Goal: Task Accomplishment & Management: Use online tool/utility

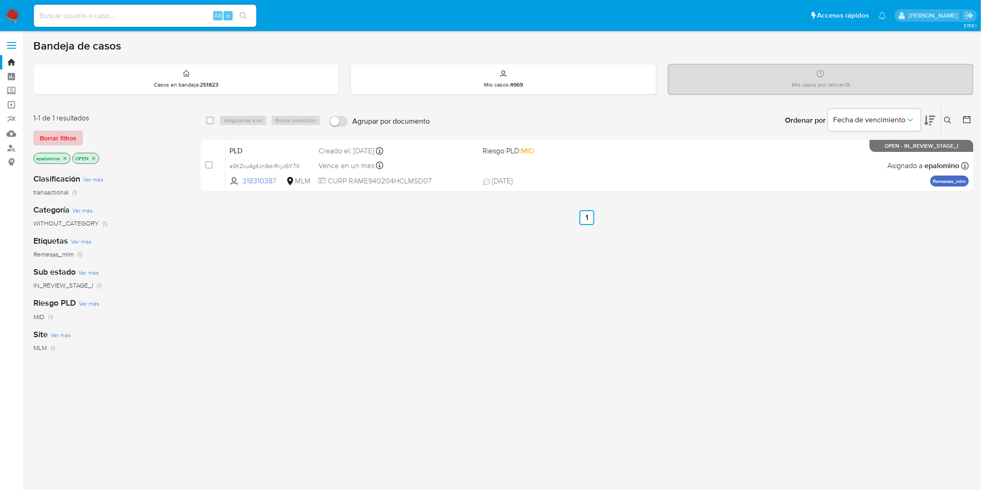
click at [50, 138] on span "Borrar filtros" at bounding box center [58, 138] width 37 height 13
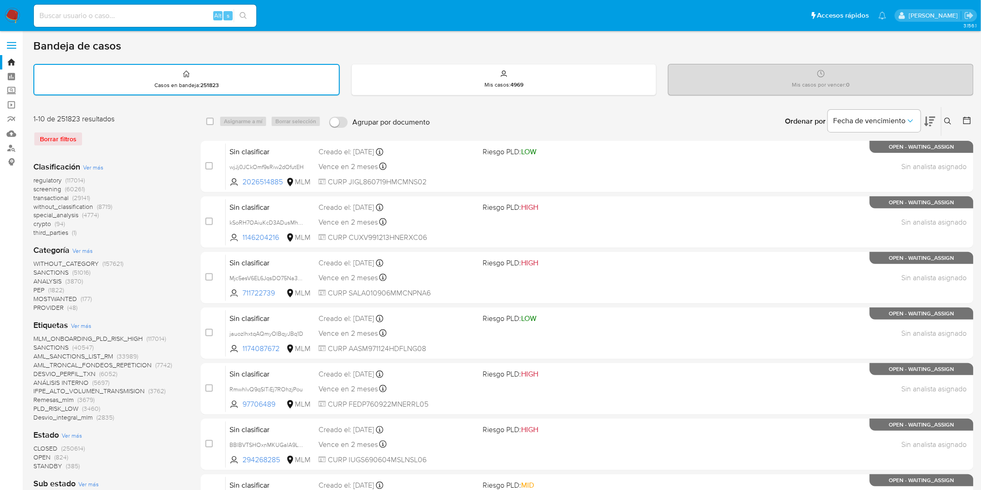
click at [6, 15] on img at bounding box center [13, 16] width 16 height 16
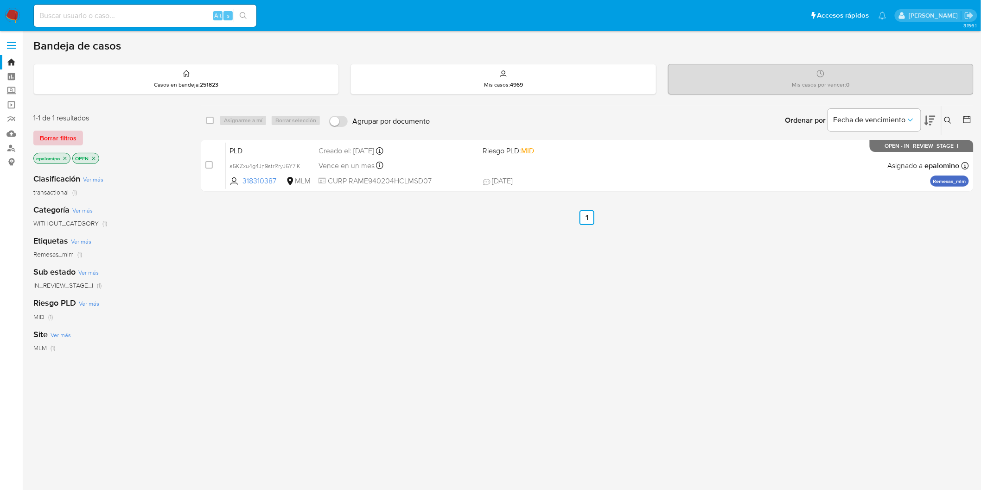
click at [52, 140] on span "Borrar filtros" at bounding box center [58, 138] width 37 height 13
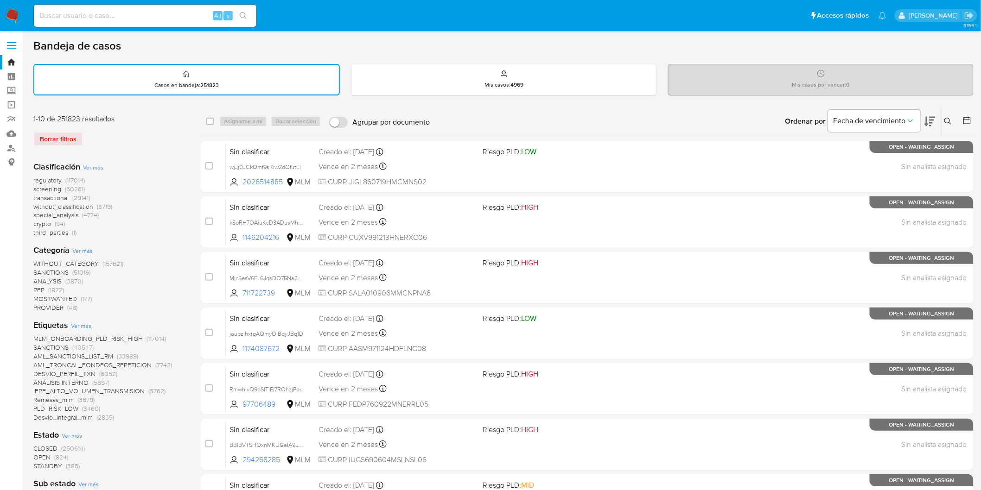
click at [14, 13] on img at bounding box center [13, 16] width 16 height 16
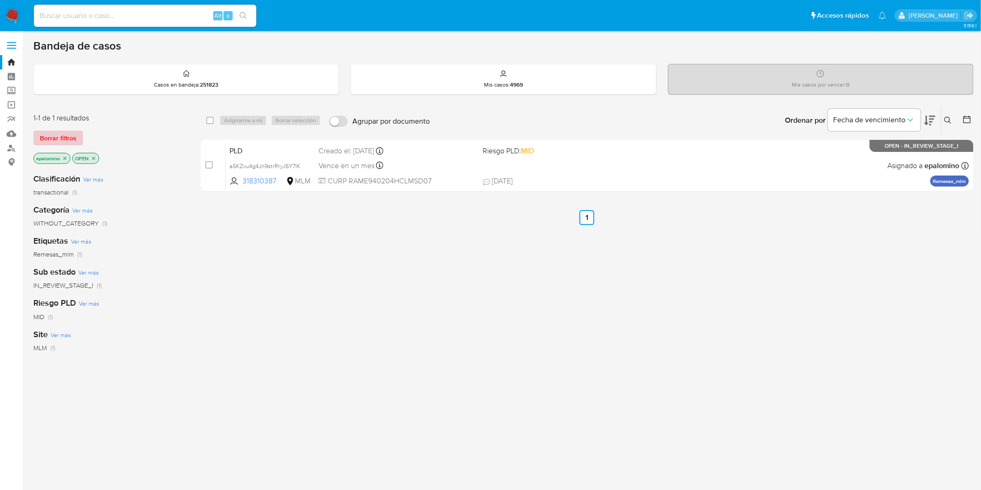
click at [57, 136] on span "Borrar filtros" at bounding box center [58, 138] width 37 height 13
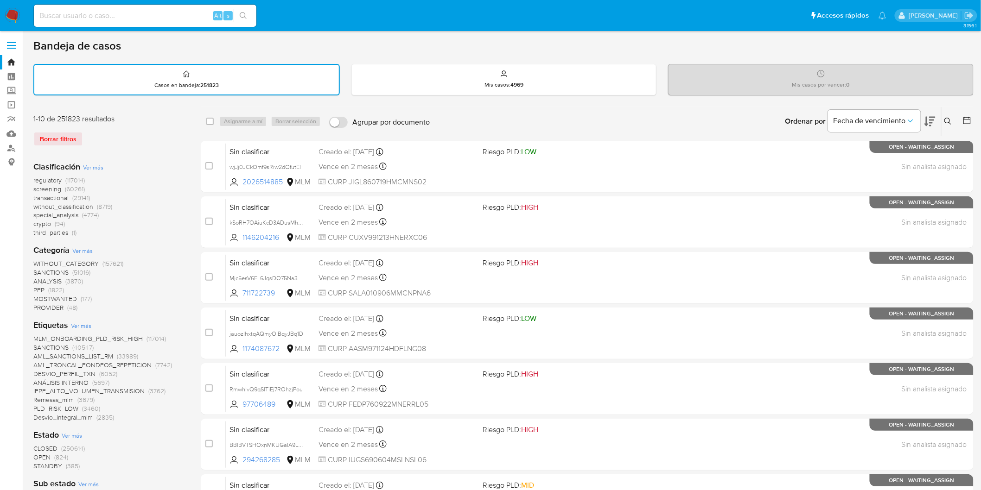
click at [8, 17] on img at bounding box center [13, 16] width 16 height 16
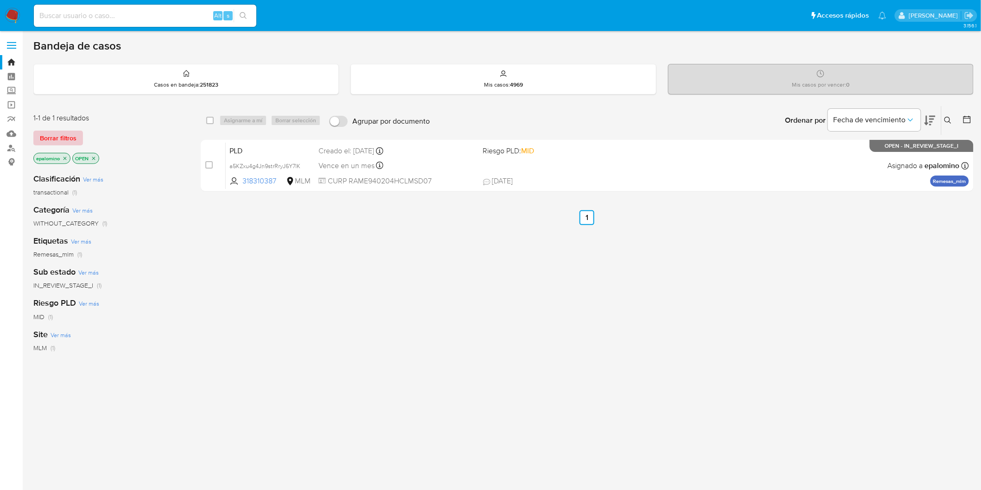
click at [57, 134] on span "Borrar filtros" at bounding box center [58, 138] width 37 height 13
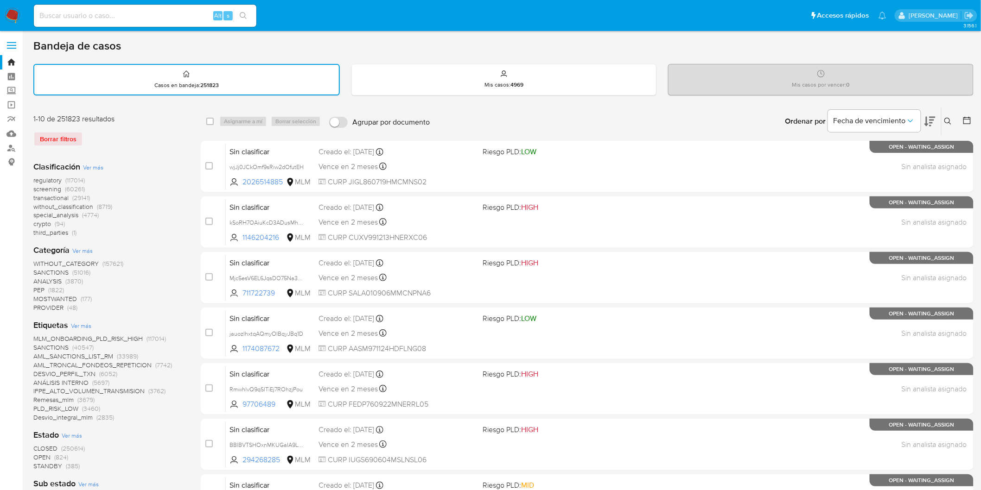
click at [16, 22] on img at bounding box center [13, 16] width 16 height 16
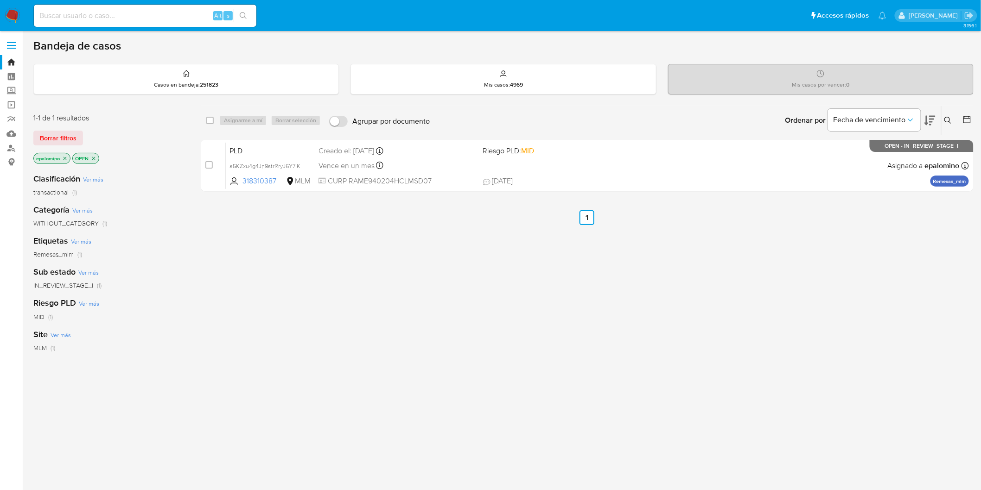
click at [49, 133] on span "Borrar filtros" at bounding box center [58, 138] width 37 height 13
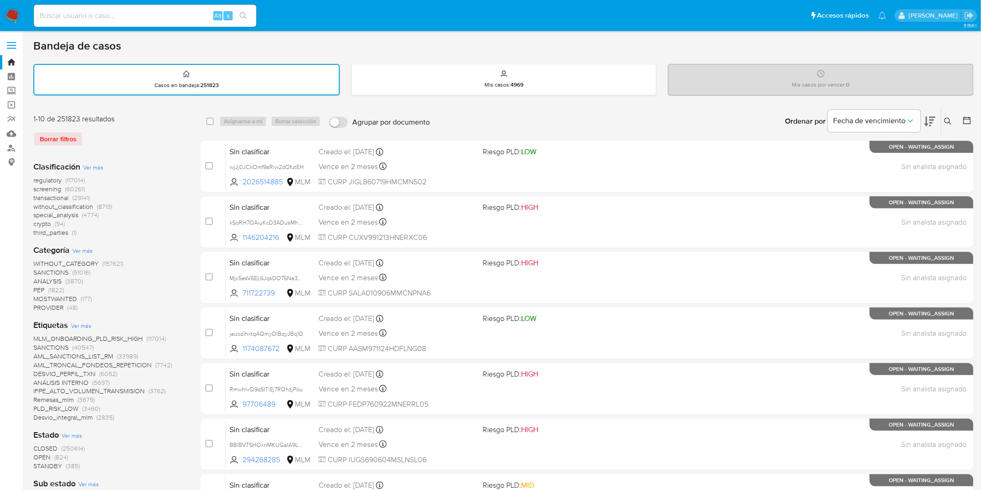
click at [184, 146] on div "1-10 de 251823 resultados Borrar filtros Clasificación Ver más regulatory (1170…" at bounding box center [109, 475] width 153 height 723
click at [9, 14] on img at bounding box center [13, 16] width 16 height 16
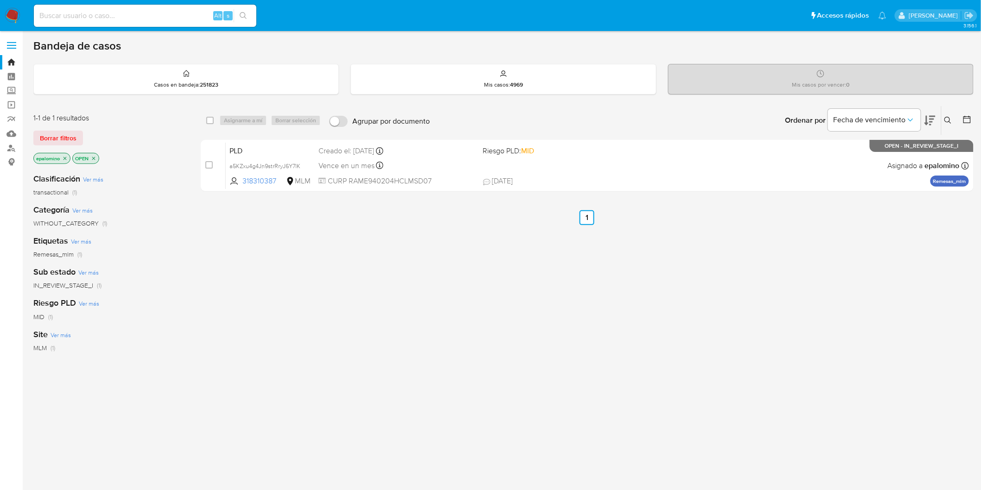
drag, startPoint x: 70, startPoint y: 134, endPoint x: 79, endPoint y: 136, distance: 9.0
click at [70, 135] on span "Borrar filtros" at bounding box center [58, 138] width 37 height 13
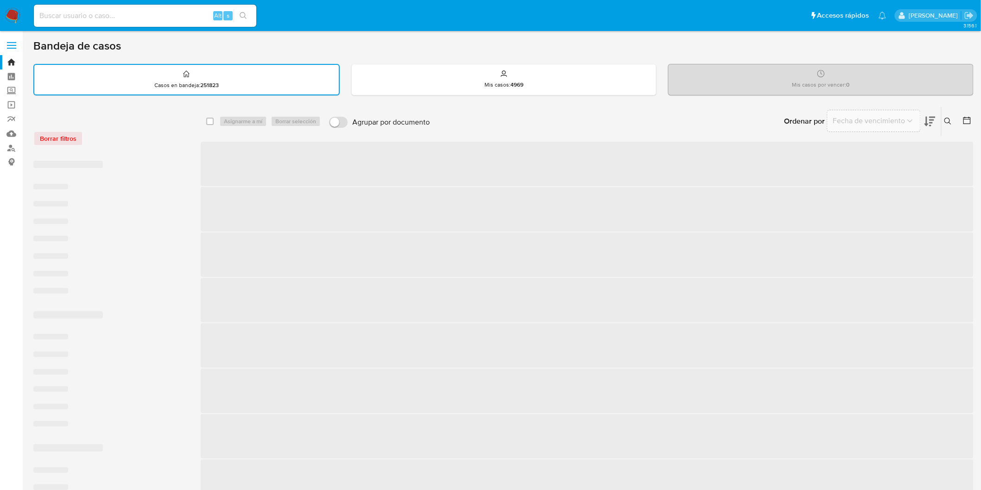
click at [136, 138] on div "Borrar filtros" at bounding box center [107, 138] width 148 height 15
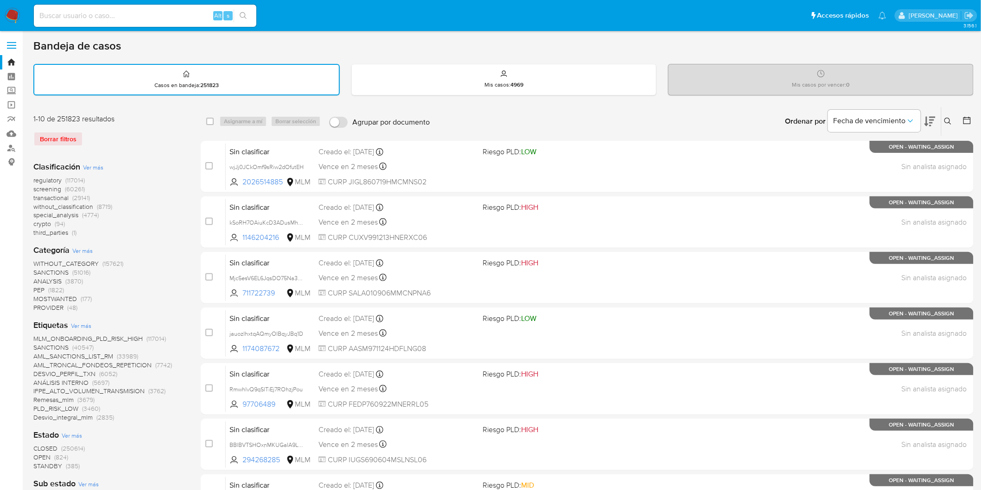
click at [6, 13] on img at bounding box center [13, 16] width 16 height 16
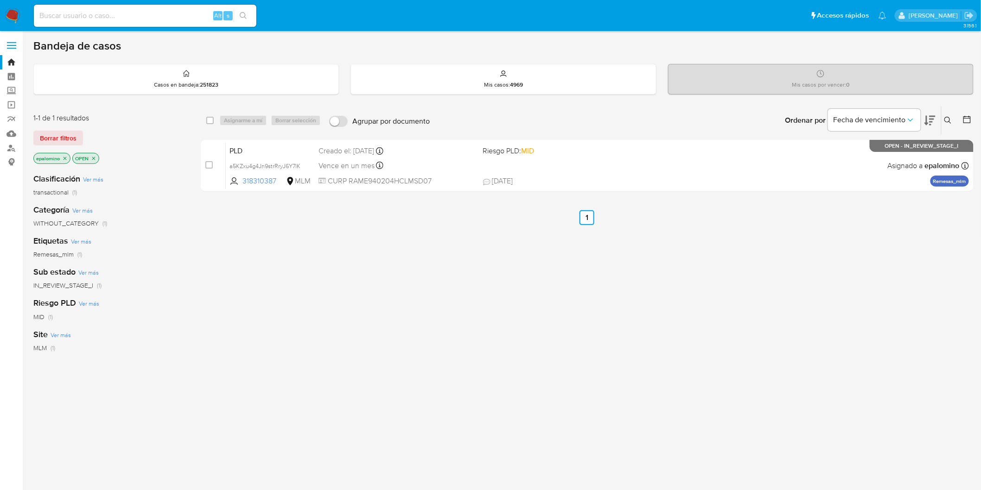
click at [77, 132] on button "Borrar filtros" at bounding box center [58, 138] width 50 height 15
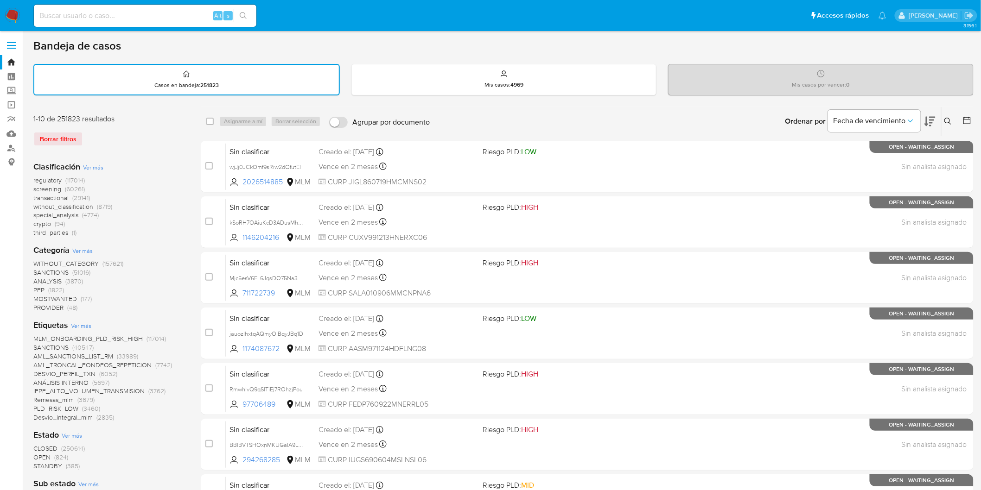
click at [12, 19] on img at bounding box center [13, 16] width 16 height 16
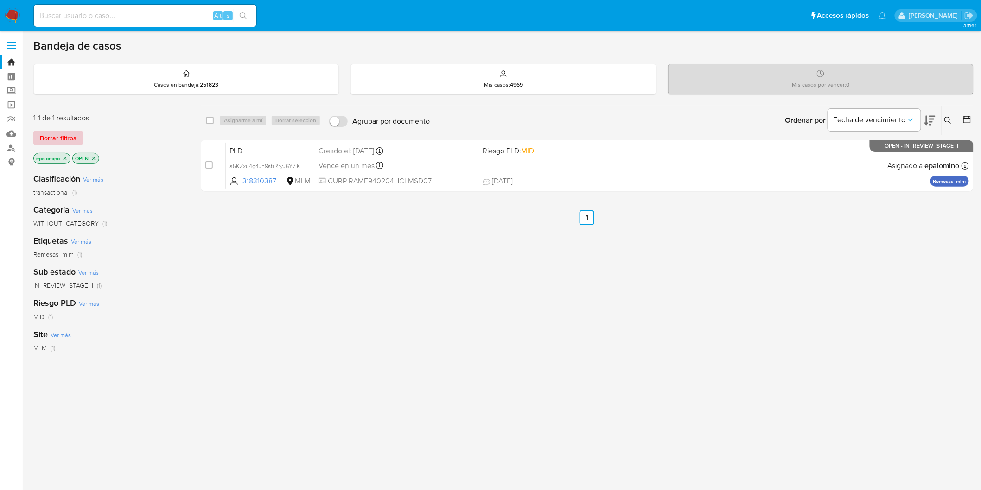
click at [60, 140] on span "Borrar filtros" at bounding box center [58, 138] width 37 height 13
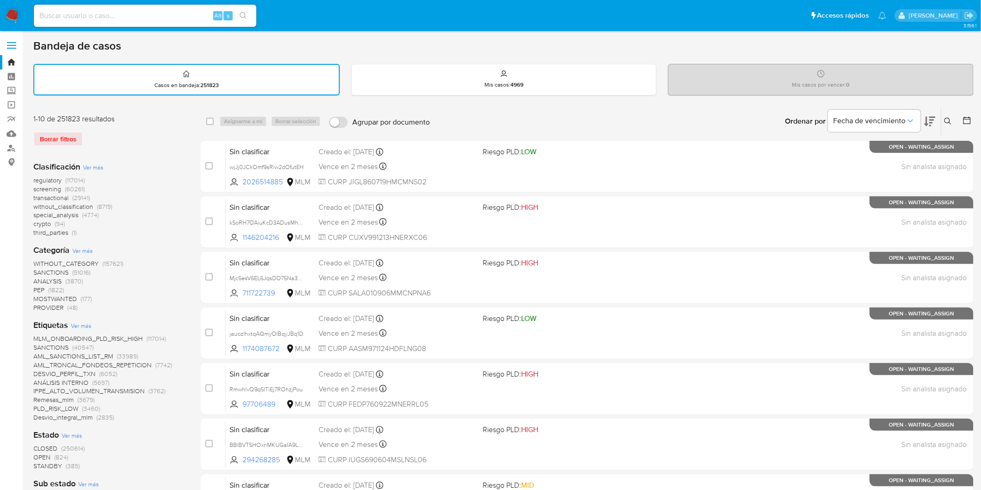
click at [157, 140] on div "Borrar filtros" at bounding box center [107, 139] width 148 height 15
click at [11, 12] on img at bounding box center [13, 16] width 16 height 16
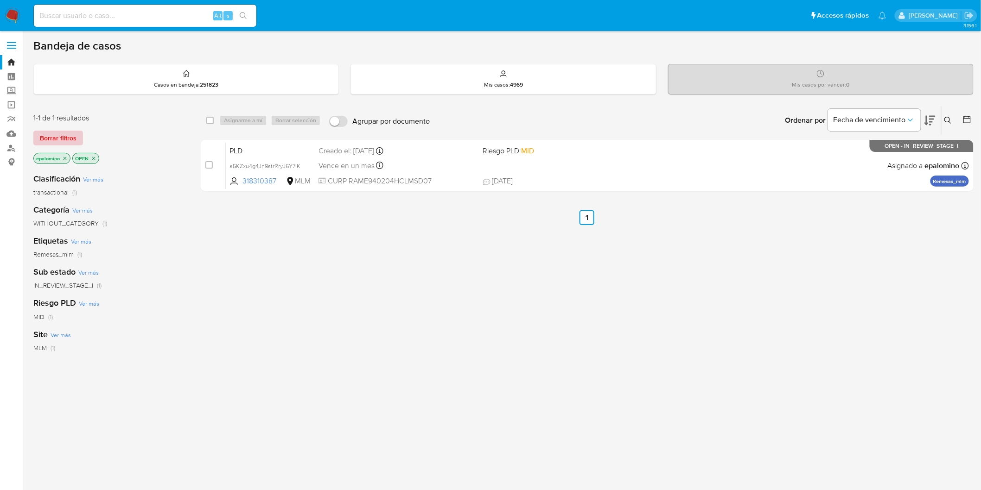
click at [57, 132] on span "Borrar filtros" at bounding box center [58, 138] width 37 height 13
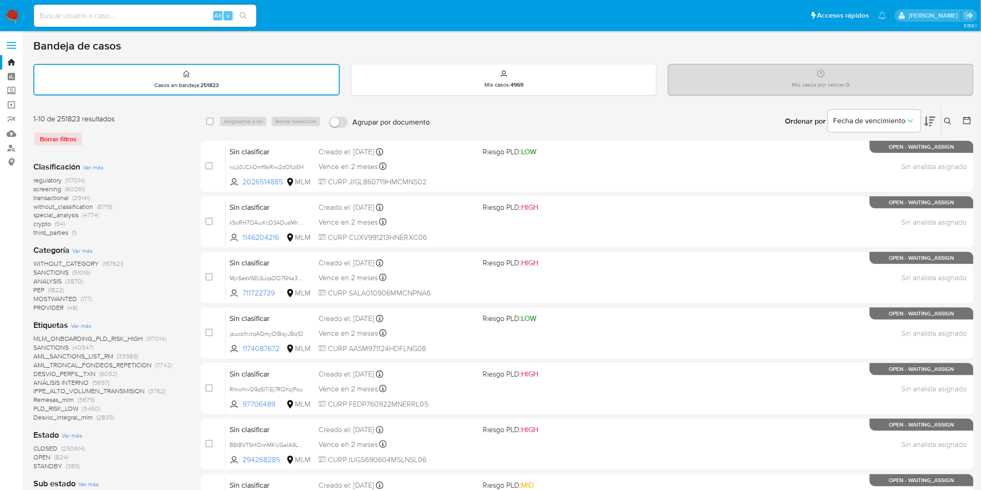
click at [135, 138] on div "Borrar filtros" at bounding box center [107, 139] width 148 height 15
click at [16, 11] on img at bounding box center [13, 16] width 16 height 16
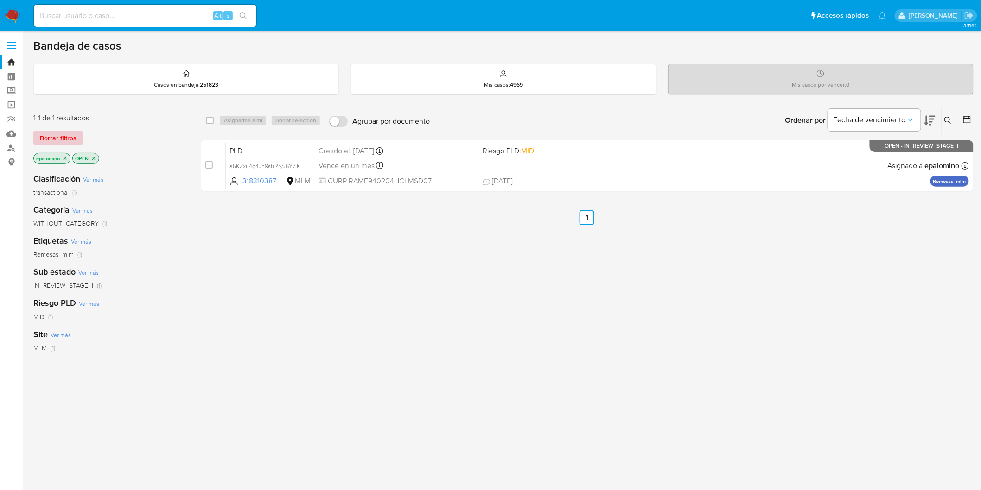
click at [81, 138] on button "Borrar filtros" at bounding box center [58, 138] width 50 height 15
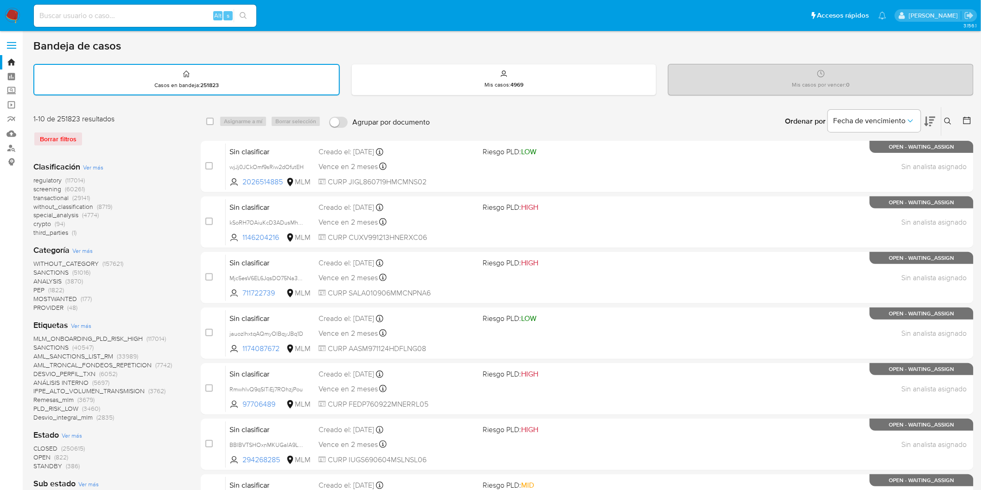
click at [8, 12] on img at bounding box center [13, 16] width 16 height 16
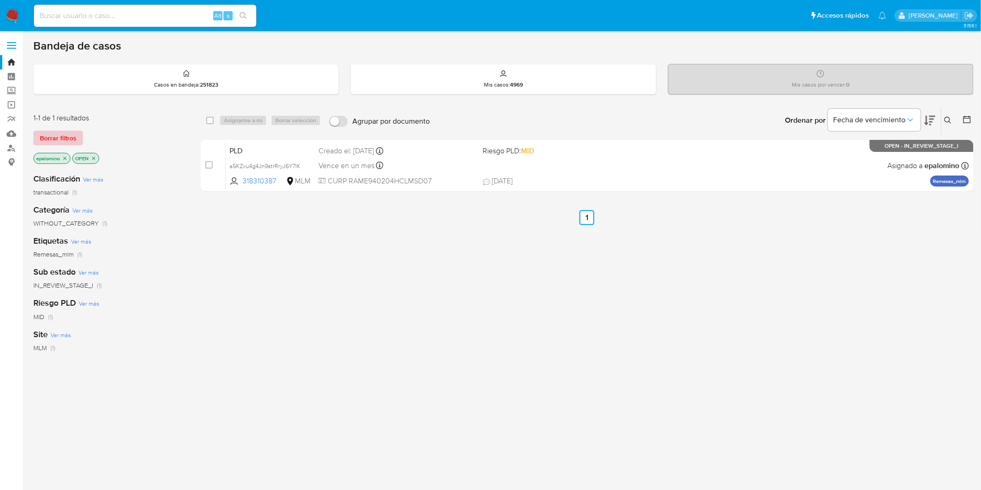
click at [56, 138] on span "Borrar filtros" at bounding box center [58, 138] width 37 height 13
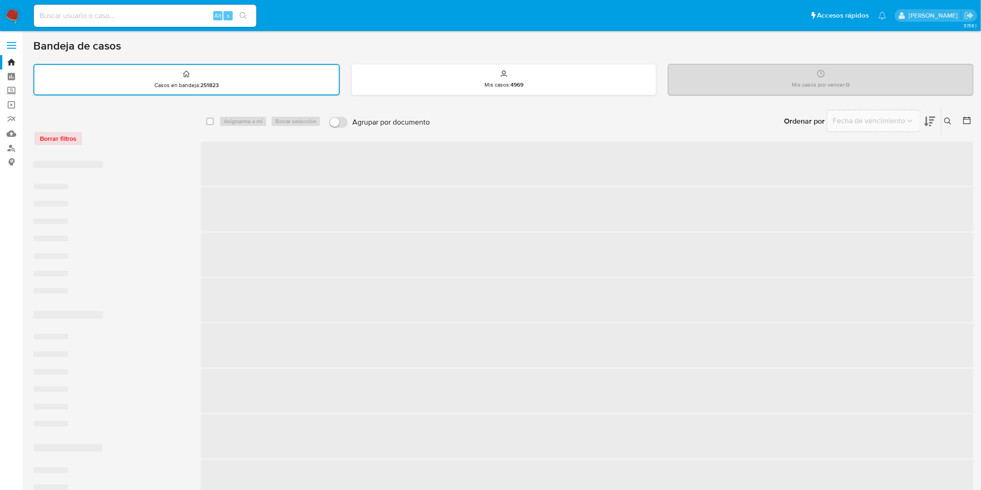
click at [116, 149] on div "Borrar filtros" at bounding box center [107, 133] width 148 height 39
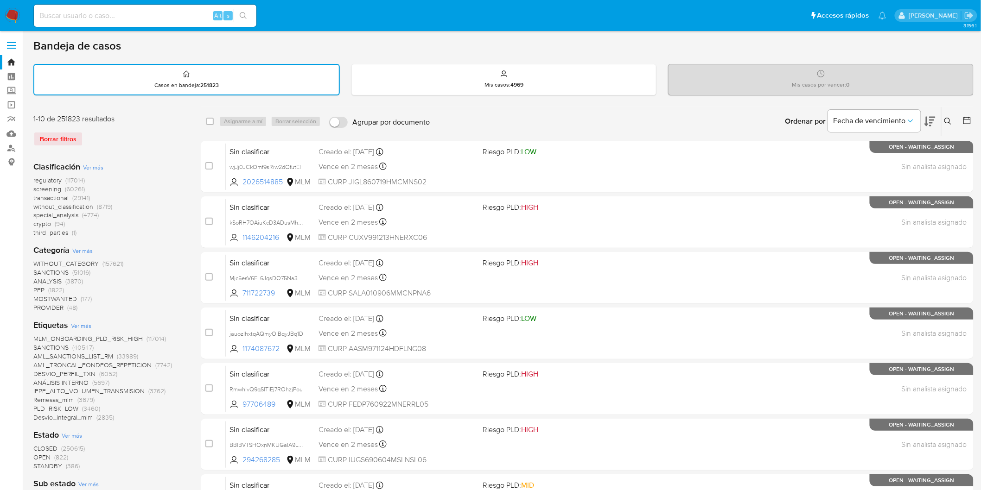
click at [14, 18] on img at bounding box center [13, 16] width 16 height 16
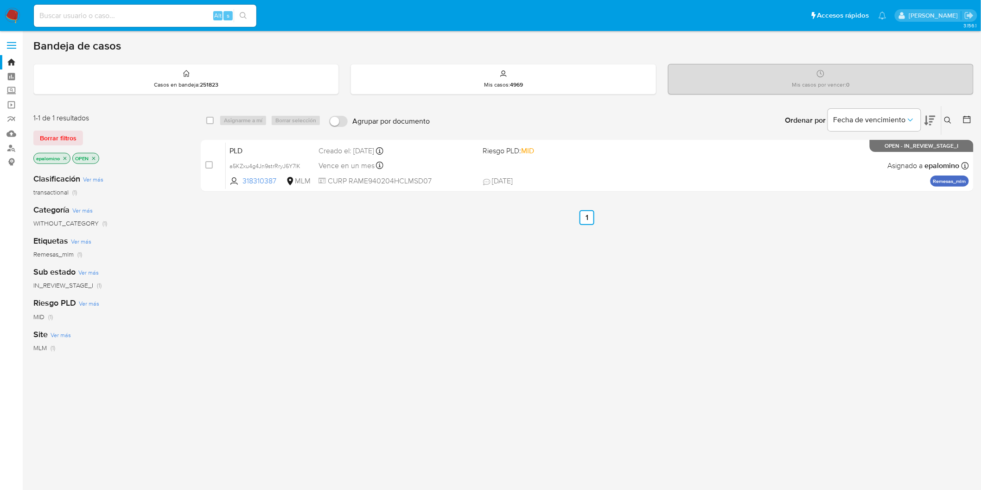
drag, startPoint x: 49, startPoint y: 139, endPoint x: 54, endPoint y: 135, distance: 6.3
click at [50, 135] on span "Borrar filtros" at bounding box center [58, 138] width 37 height 13
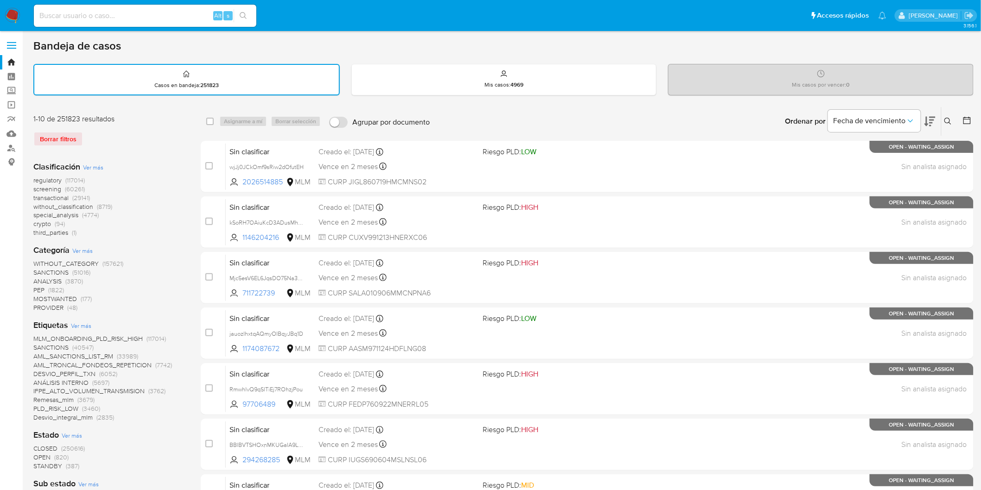
click at [12, 17] on img at bounding box center [13, 16] width 16 height 16
click at [129, 136] on div "Borrar filtros" at bounding box center [107, 139] width 148 height 15
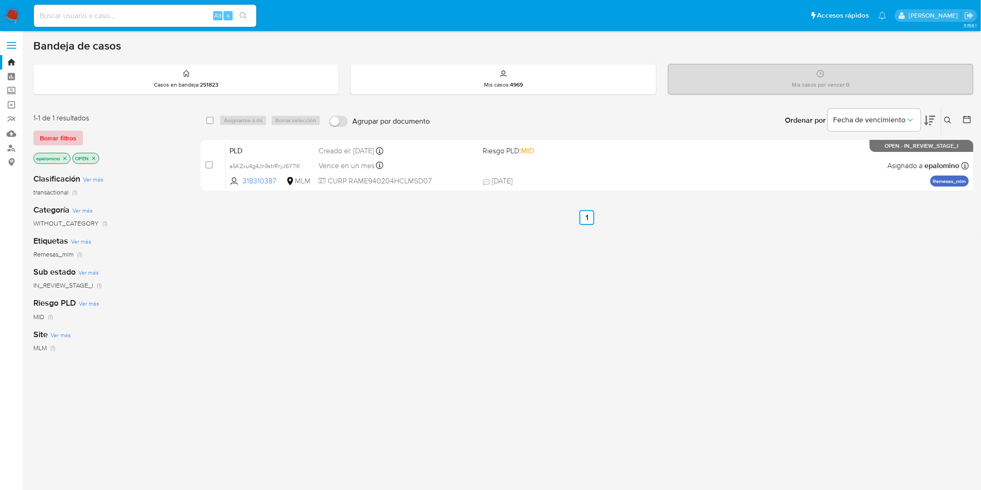
click at [58, 132] on span "Borrar filtros" at bounding box center [58, 138] width 37 height 13
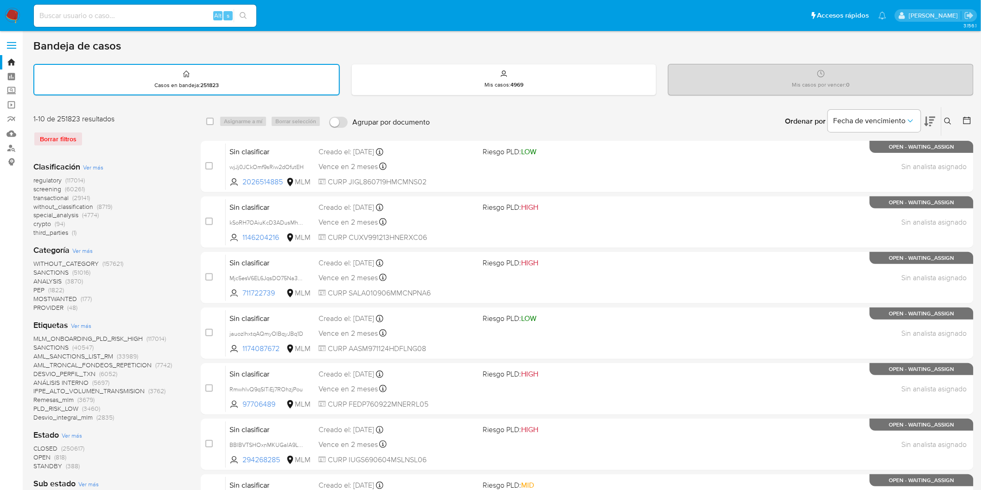
click at [13, 13] on img at bounding box center [13, 16] width 16 height 16
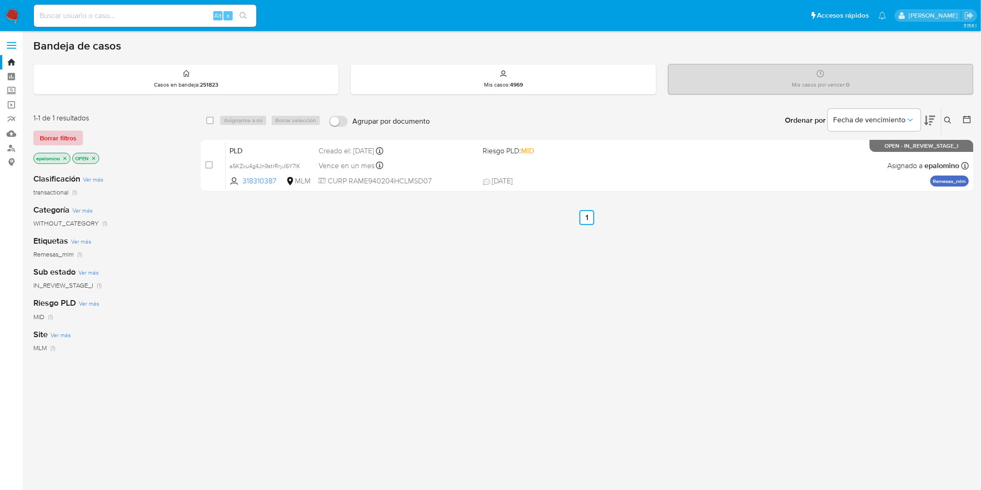
click at [44, 137] on span "Borrar filtros" at bounding box center [58, 138] width 37 height 13
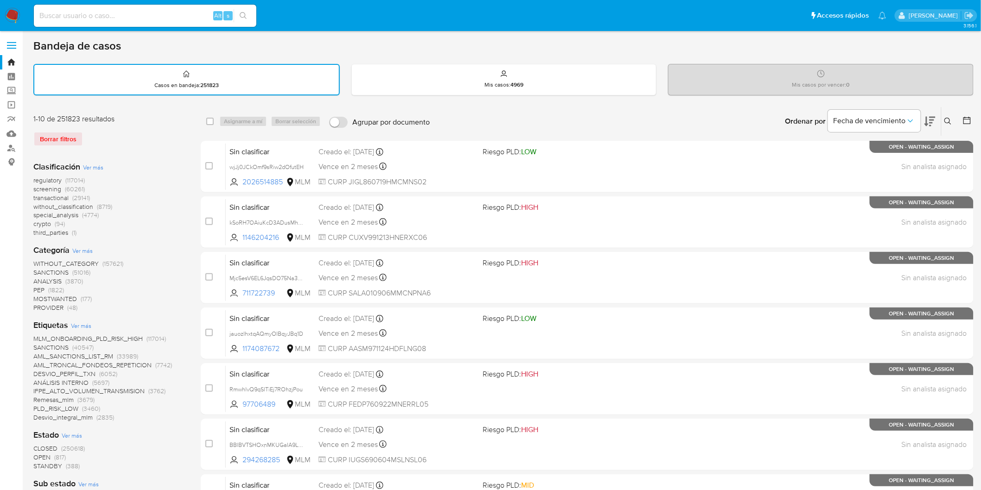
click at [8, 14] on img at bounding box center [13, 16] width 16 height 16
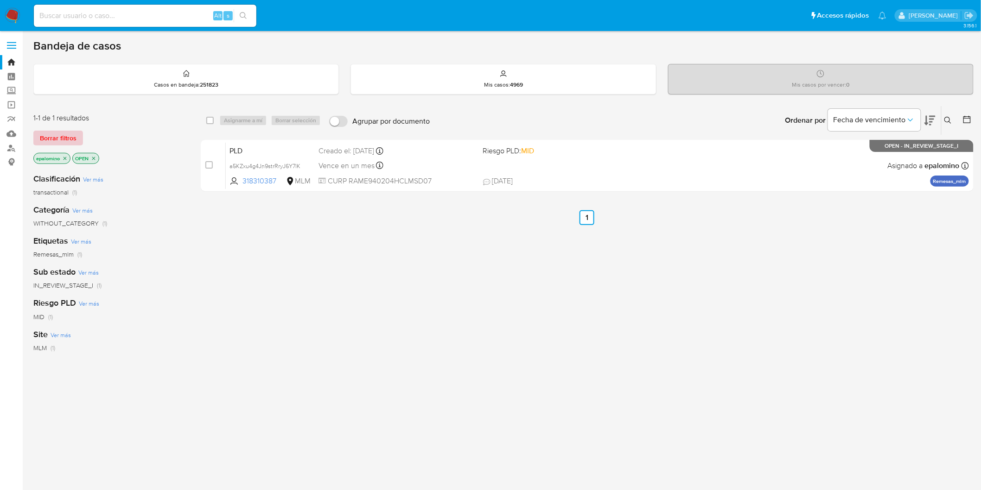
click at [51, 138] on span "Borrar filtros" at bounding box center [58, 138] width 37 height 13
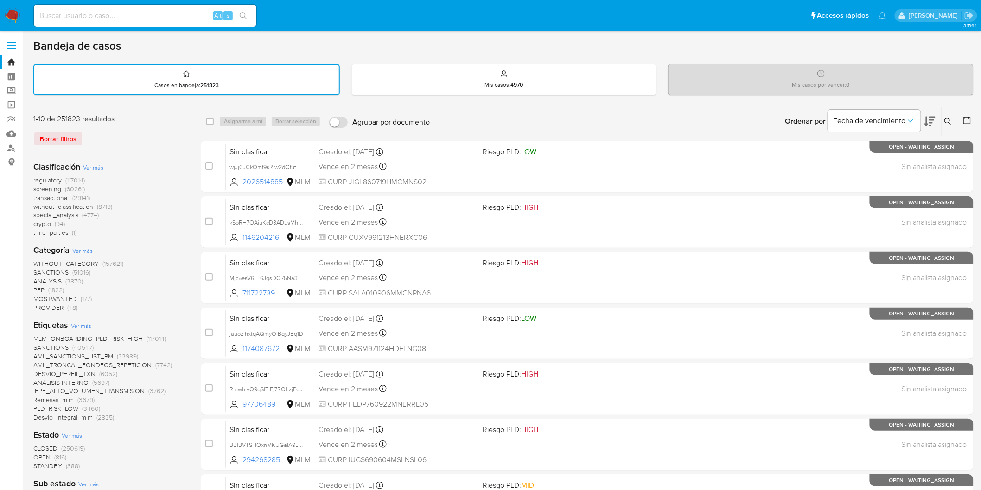
click at [14, 12] on img at bounding box center [13, 16] width 16 height 16
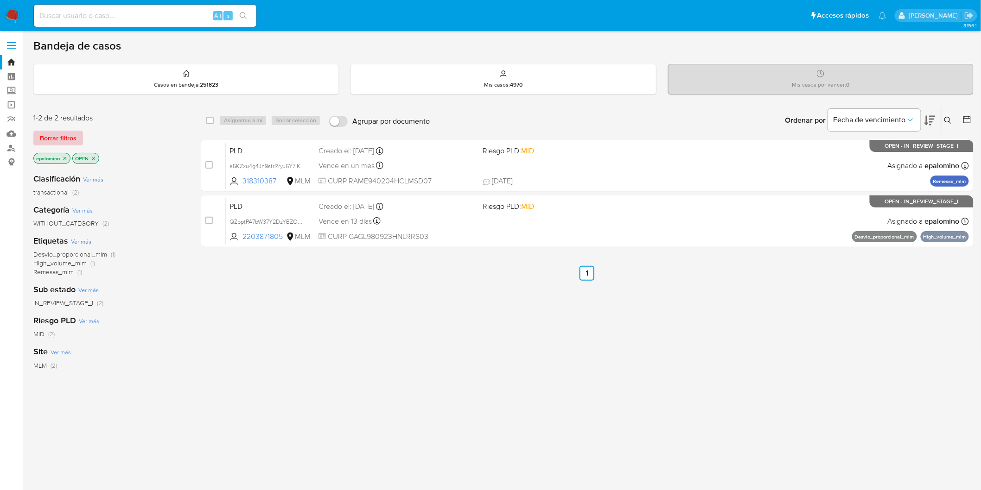
click at [60, 134] on span "Borrar filtros" at bounding box center [58, 138] width 37 height 13
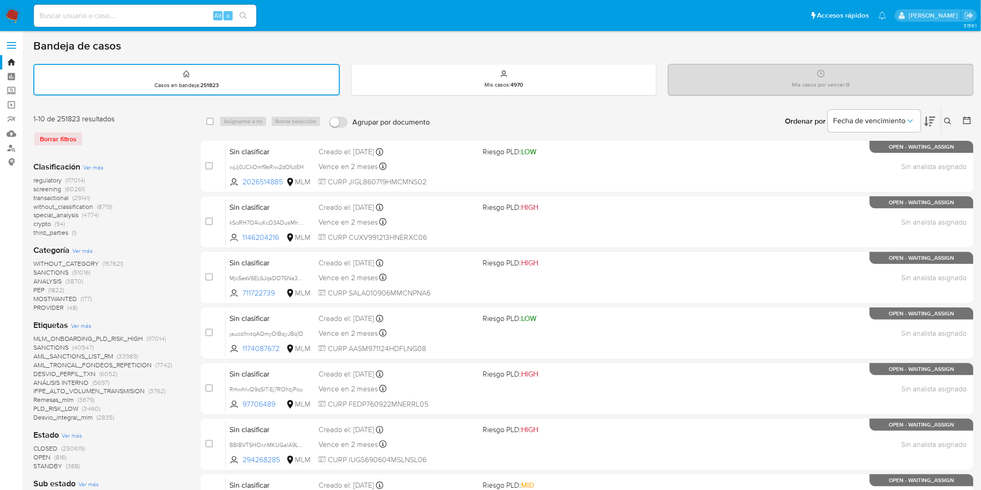
click at [947, 121] on icon at bounding box center [947, 121] width 7 height 7
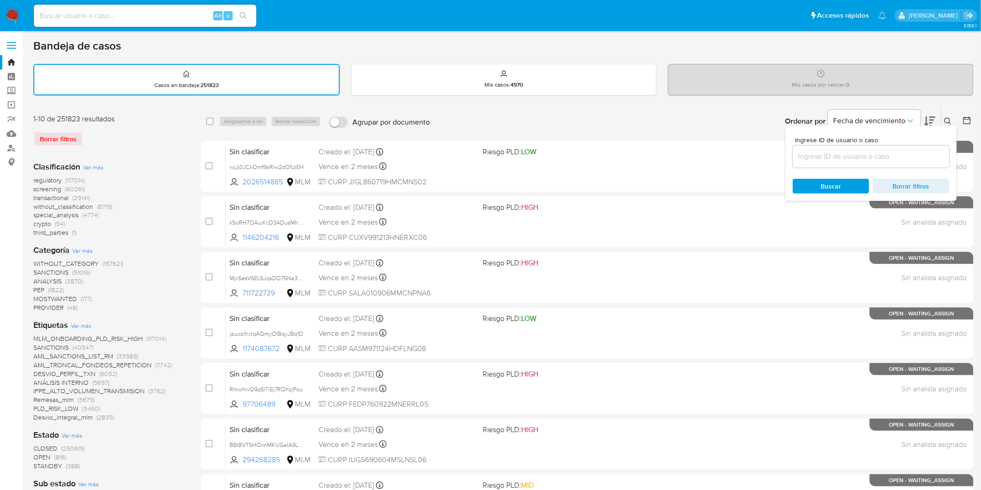
click at [827, 154] on input at bounding box center [871, 157] width 157 height 12
type input "2203871805"
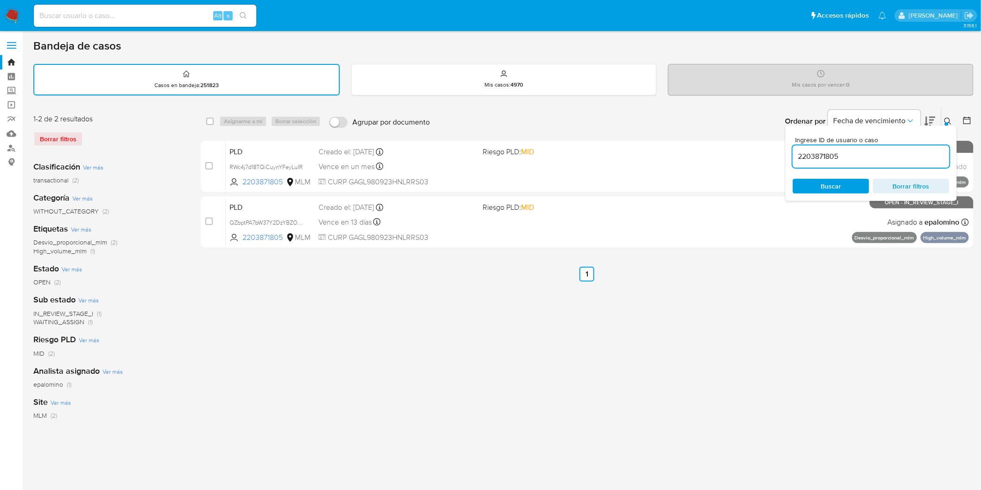
click at [949, 120] on icon at bounding box center [947, 121] width 7 height 7
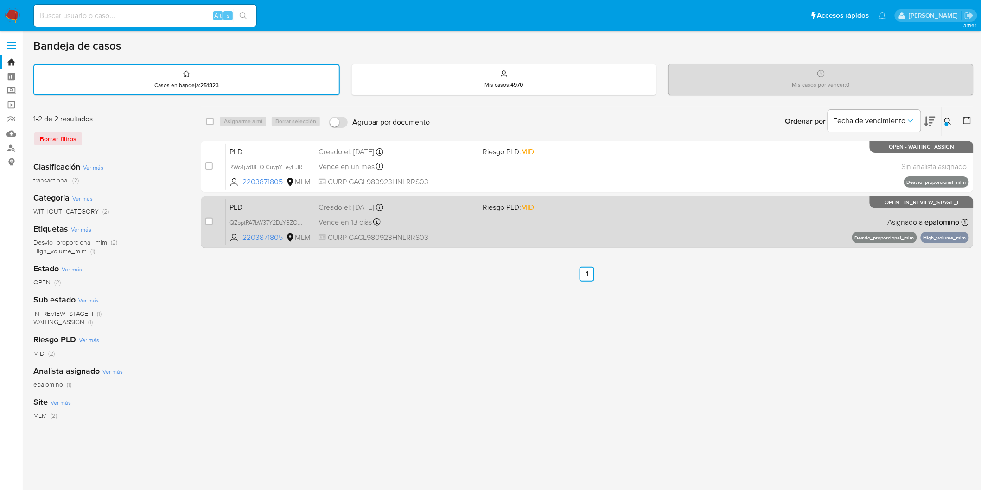
click at [242, 204] on span "PLD" at bounding box center [270, 207] width 82 height 12
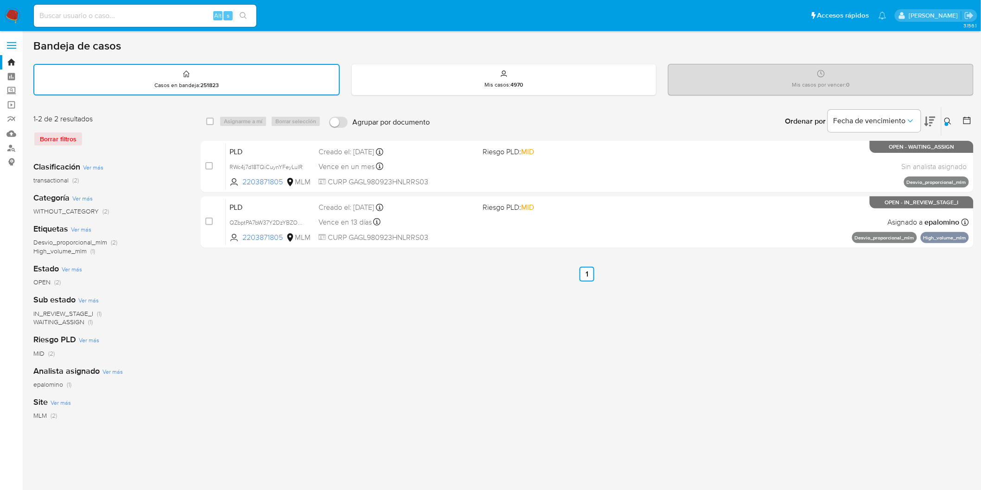
click at [13, 19] on img at bounding box center [13, 16] width 16 height 16
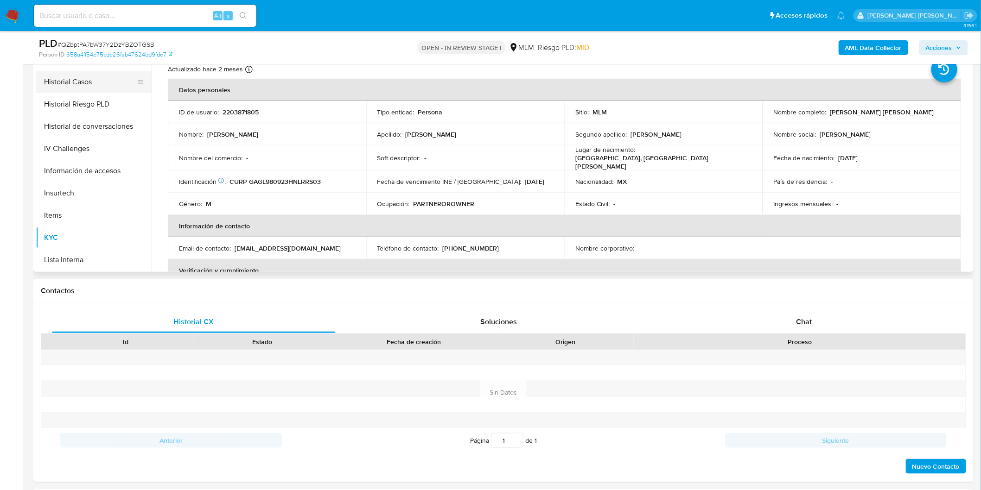
scroll to position [164, 0]
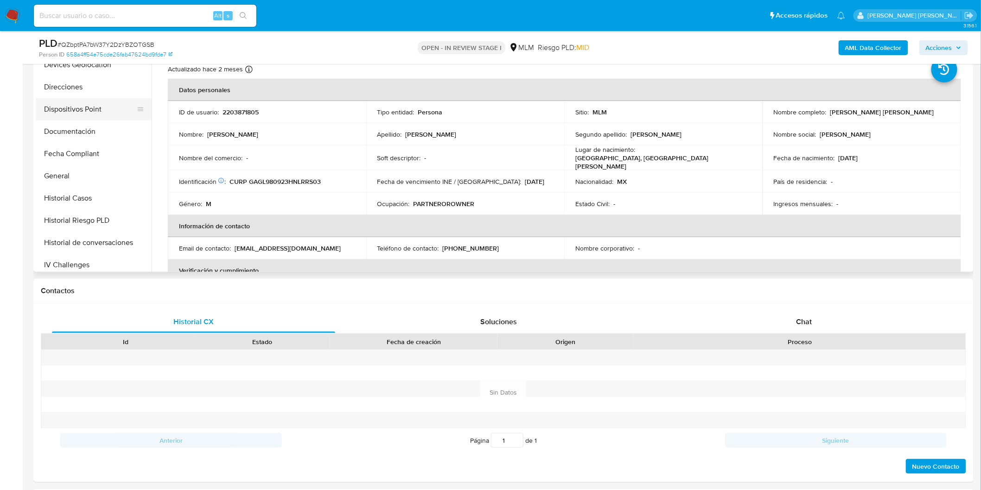
select select "10"
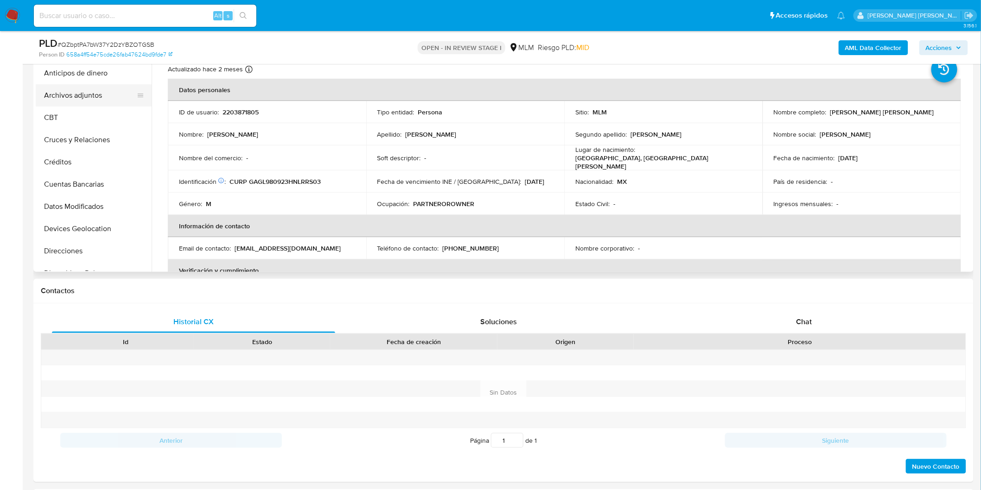
click at [88, 93] on button "Archivos adjuntos" at bounding box center [90, 95] width 108 height 22
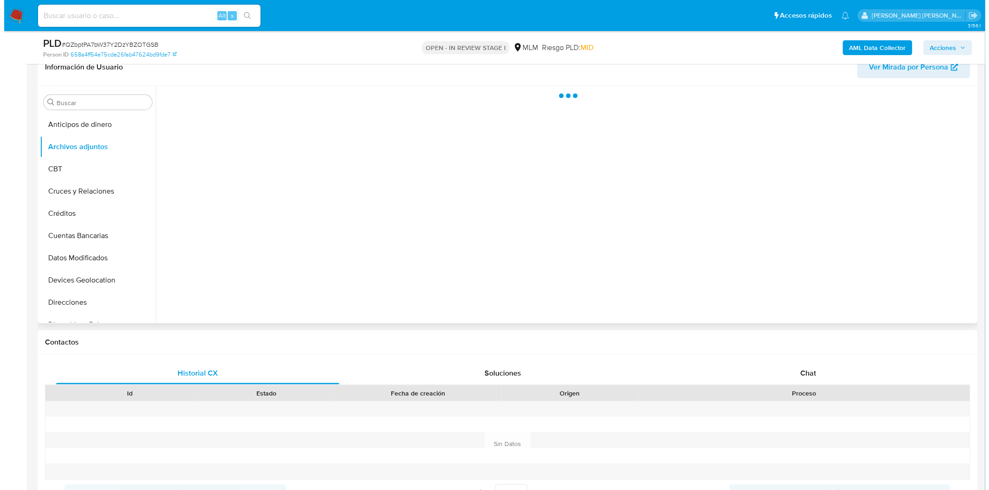
scroll to position [51, 0]
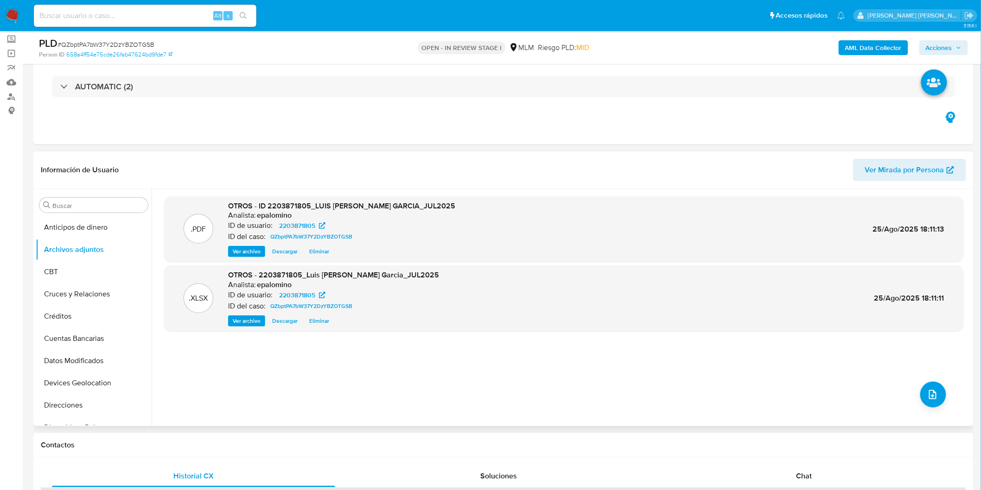
click at [315, 251] on span "Eliminar" at bounding box center [319, 251] width 20 height 9
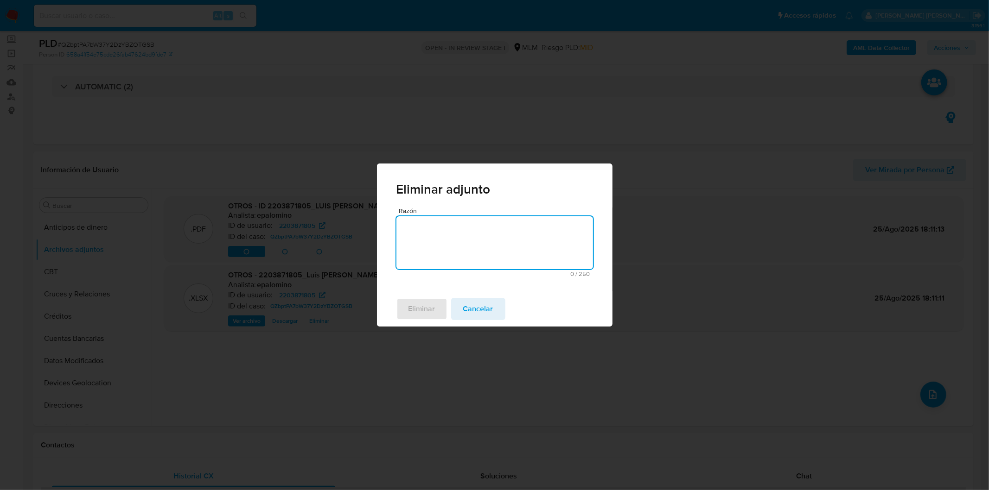
click at [425, 246] on textarea "Razón" at bounding box center [494, 242] width 197 height 53
type textarea "e"
click at [418, 306] on span "Eliminar" at bounding box center [421, 309] width 27 height 20
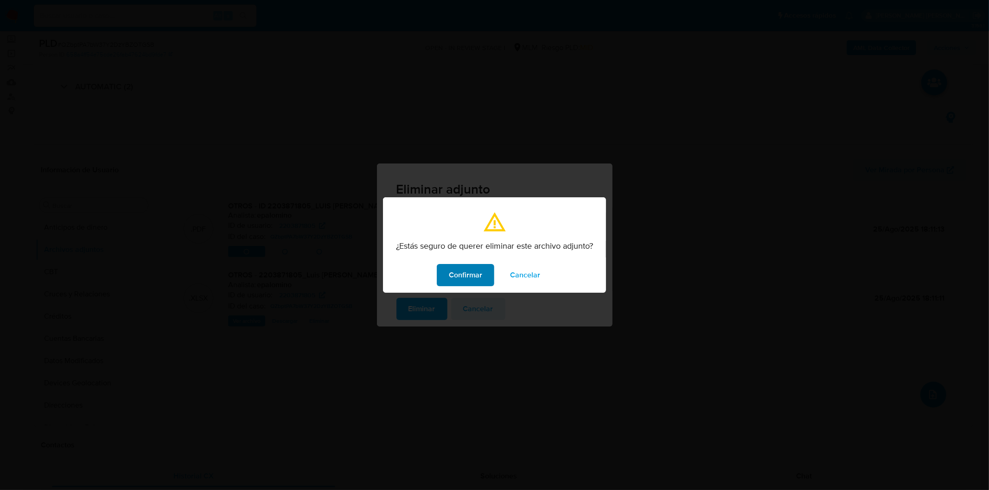
click at [474, 281] on span "Confirmar" at bounding box center [465, 275] width 33 height 20
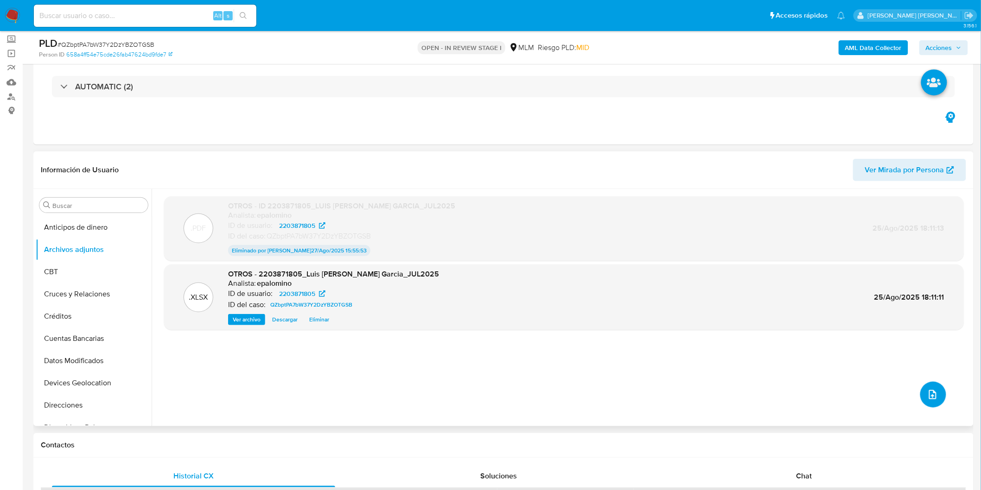
click at [940, 391] on button "upload-file" at bounding box center [933, 395] width 26 height 26
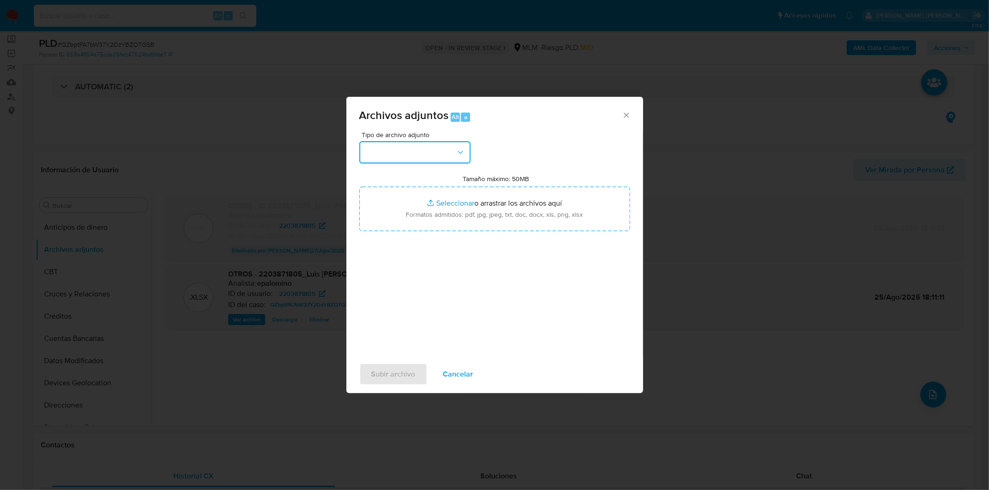
click at [450, 146] on button "button" at bounding box center [414, 152] width 111 height 22
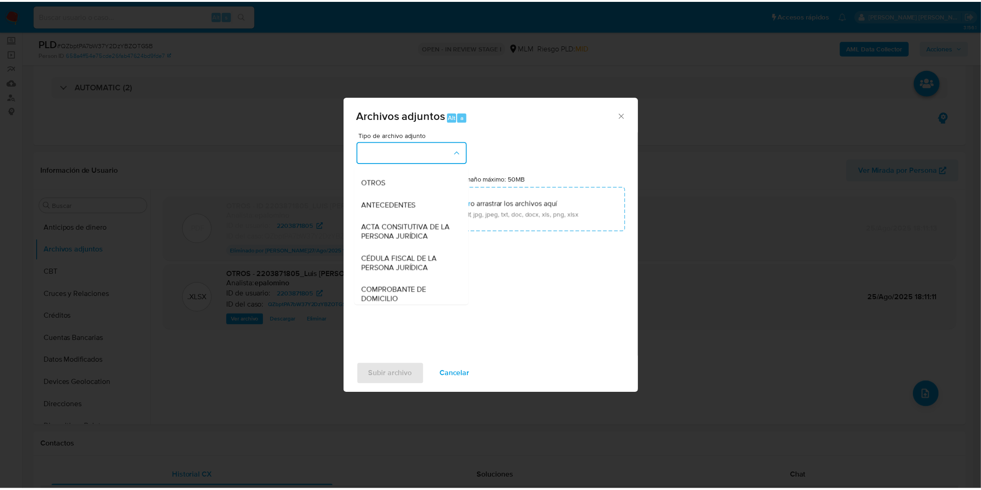
scroll to position [154, 0]
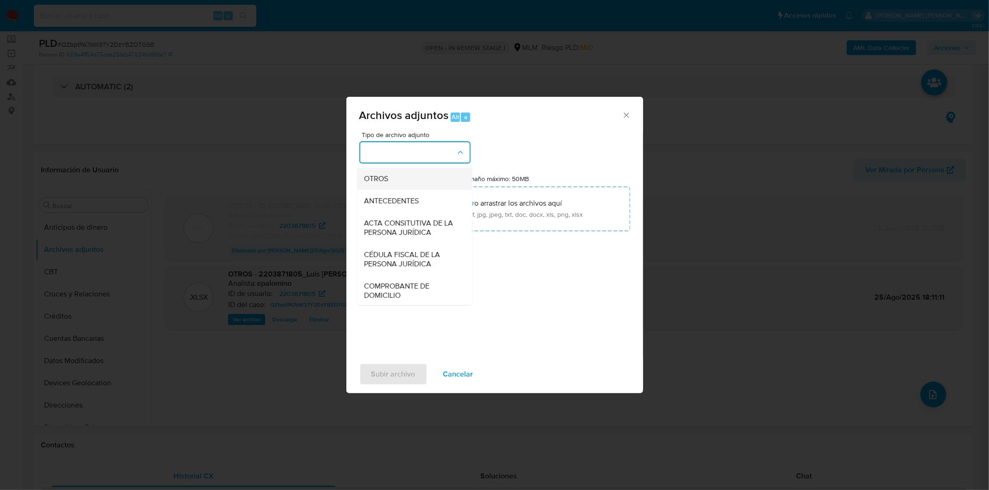
click at [404, 187] on div "OTROS" at bounding box center [411, 178] width 95 height 22
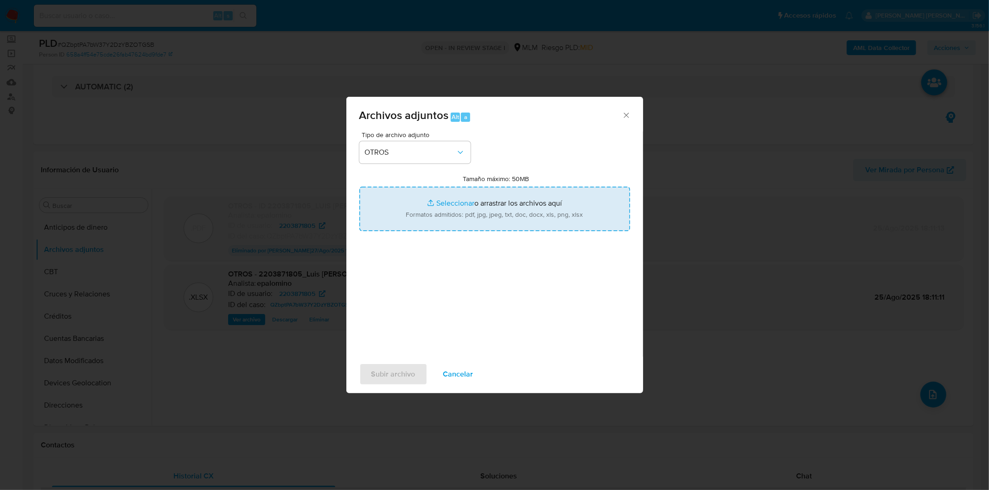
type input "C:\fakepath\ID 2203871805_LUIS FERNANDO GARCIA GARCIA_JUL2025 CPMPLETO.pdf"
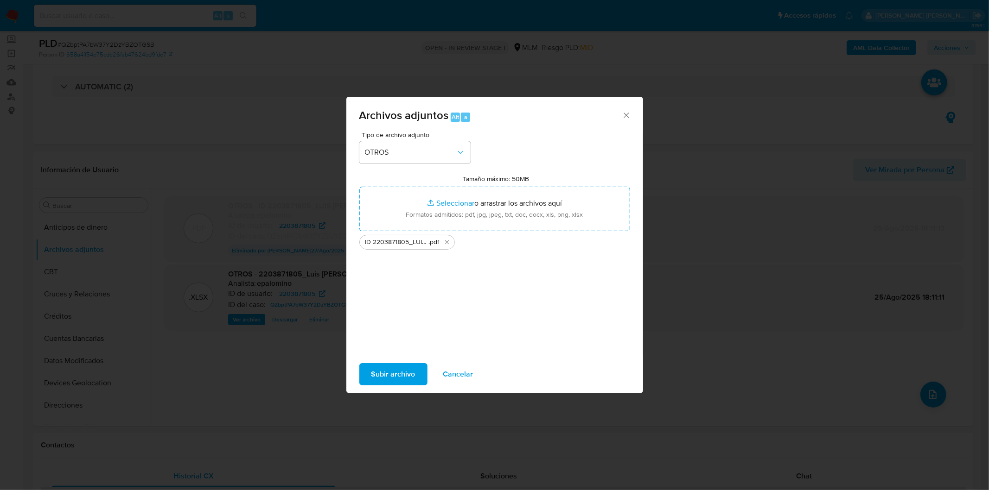
click at [405, 365] on span "Subir archivo" at bounding box center [393, 374] width 44 height 20
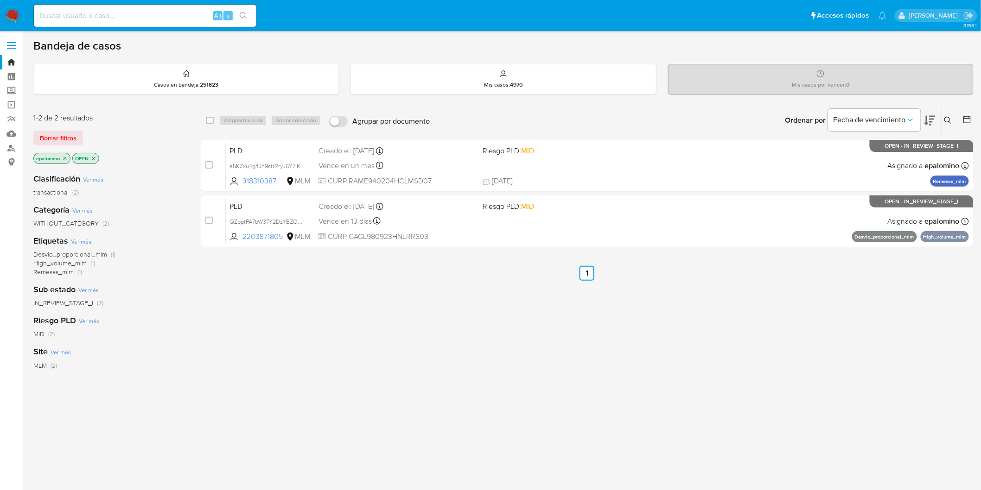
click at [62, 128] on div "1-2 de 2 resultados Borrar filtros epalomino OPEN" at bounding box center [107, 139] width 148 height 53
click at [44, 133] on span "Borrar filtros" at bounding box center [58, 138] width 37 height 13
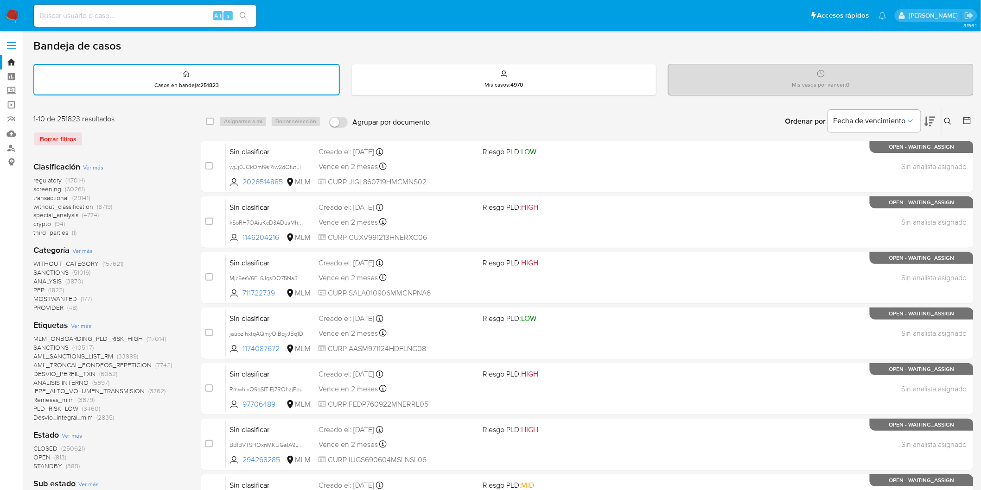
click at [948, 118] on icon at bounding box center [947, 121] width 7 height 7
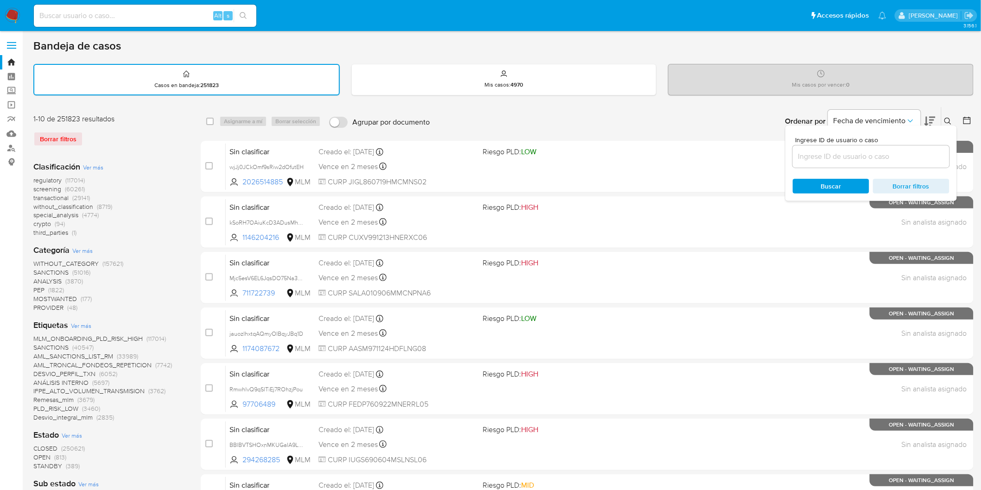
click at [828, 151] on input at bounding box center [871, 157] width 157 height 12
type input "2203871805"
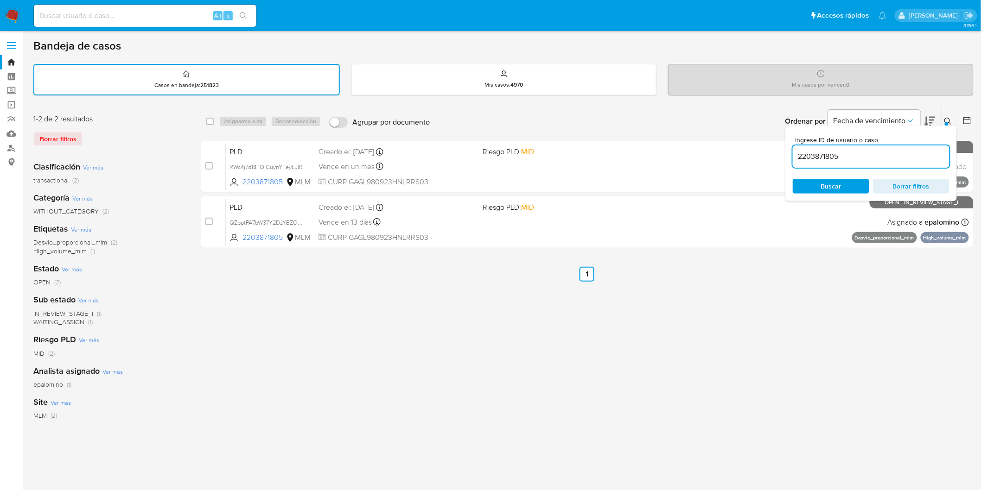
click at [954, 120] on button at bounding box center [948, 121] width 15 height 11
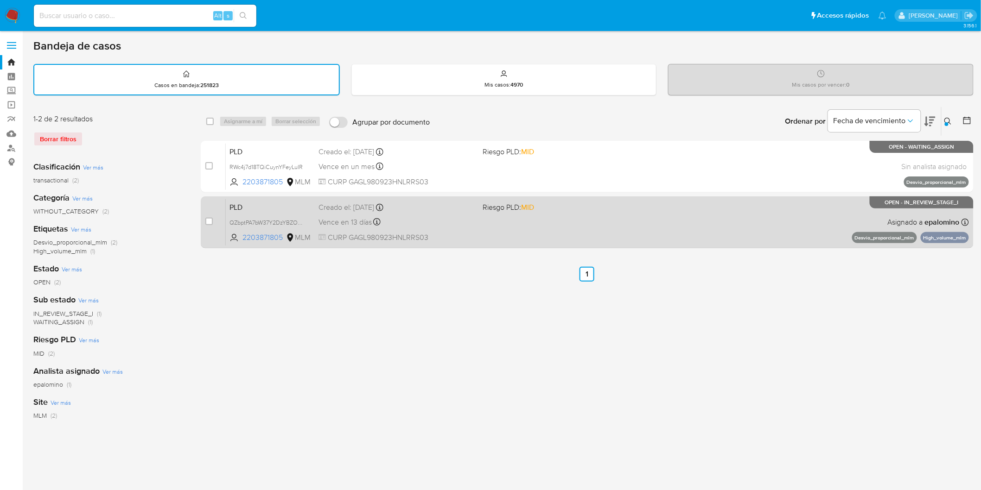
click at [244, 201] on span "PLD" at bounding box center [270, 207] width 82 height 12
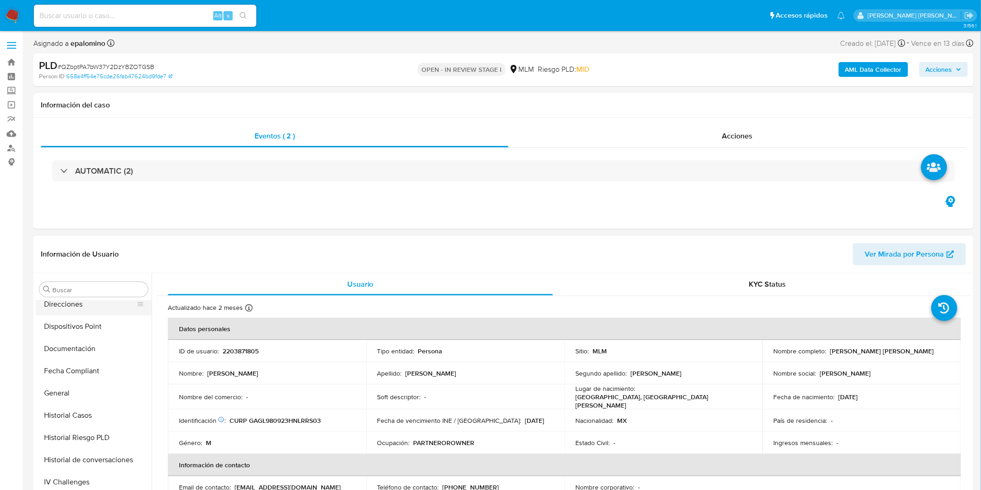
scroll to position [150, 0]
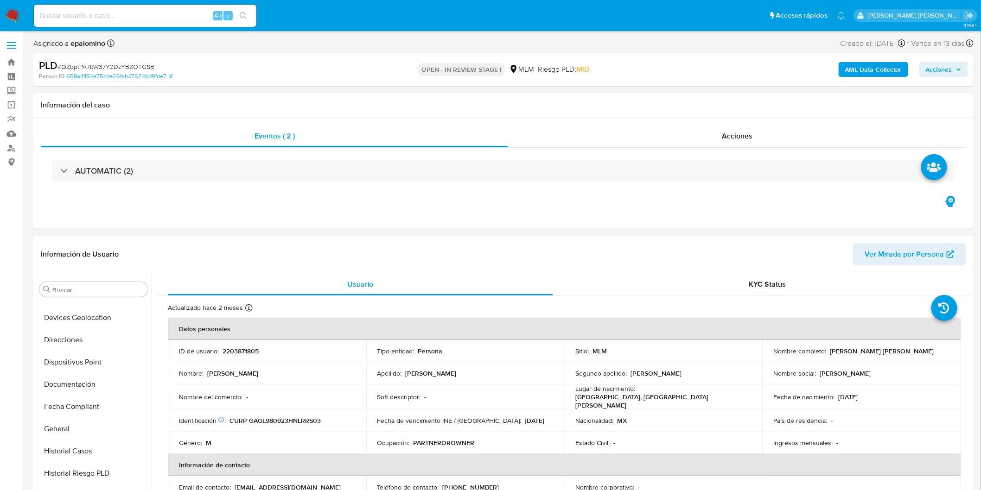
select select "10"
click at [94, 337] on button "Archivos adjuntos" at bounding box center [90, 334] width 108 height 22
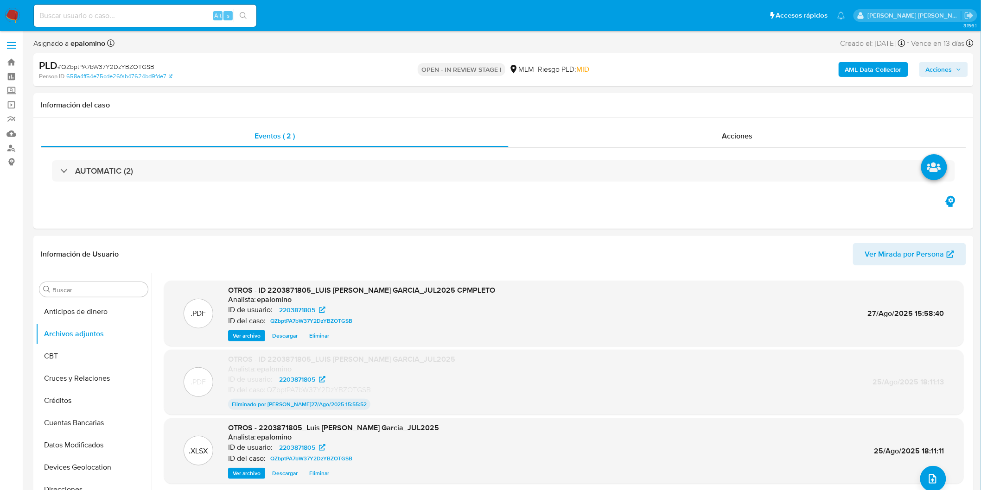
click at [941, 70] on span "Acciones" at bounding box center [939, 69] width 26 height 15
click at [928, 216] on span "Enviar" at bounding box center [933, 218] width 18 height 13
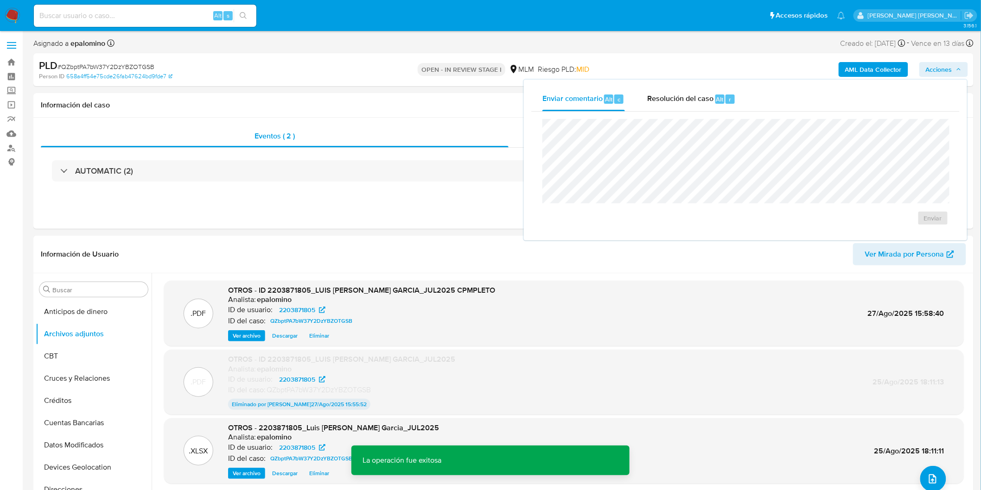
click at [711, 114] on div "Enviar" at bounding box center [745, 172] width 428 height 121
click at [705, 101] on span "Resolución del caso" at bounding box center [680, 99] width 66 height 11
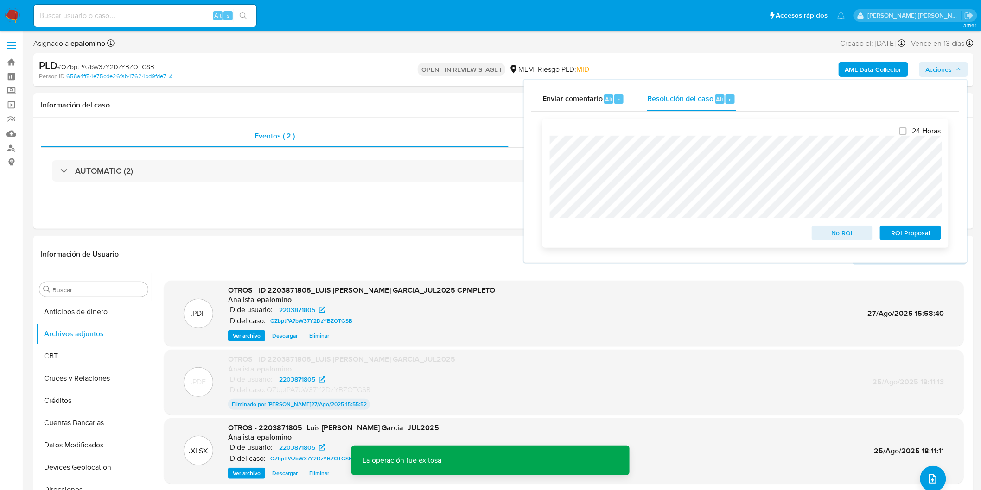
click at [897, 233] on span "ROI Proposal" at bounding box center [910, 233] width 48 height 13
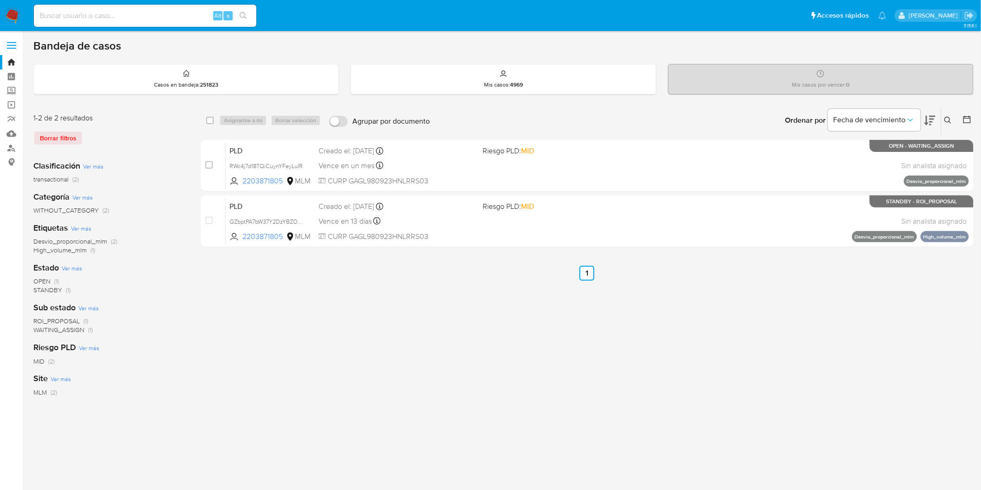
click at [8, 10] on img at bounding box center [13, 16] width 16 height 16
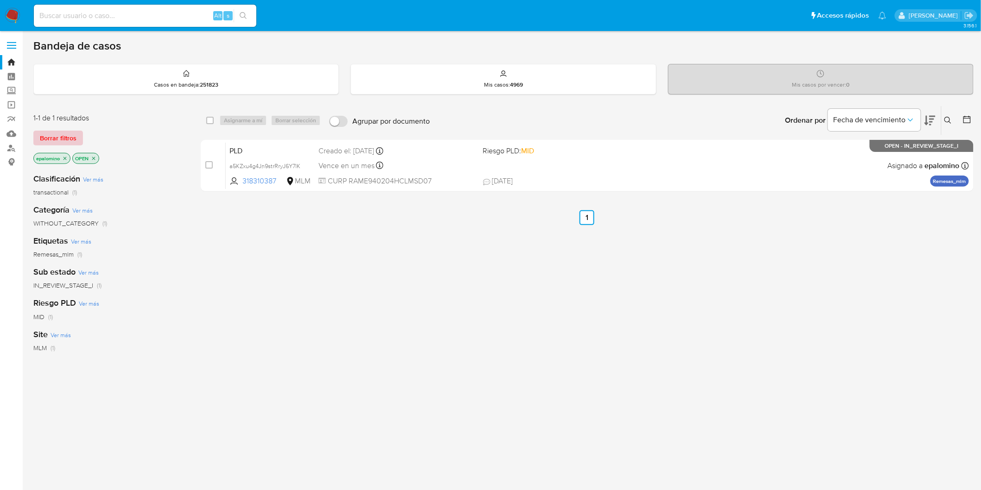
click at [57, 135] on span "Borrar filtros" at bounding box center [58, 138] width 37 height 13
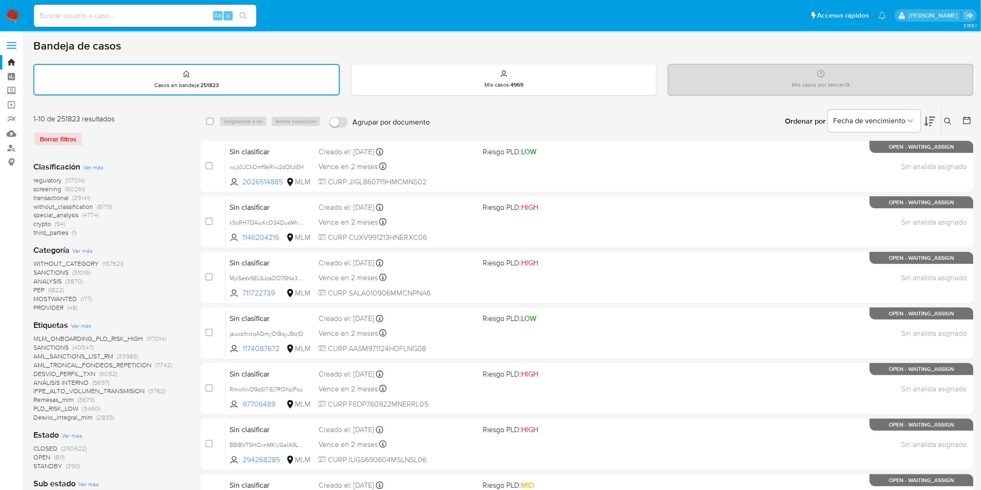
click at [13, 16] on img at bounding box center [13, 16] width 16 height 16
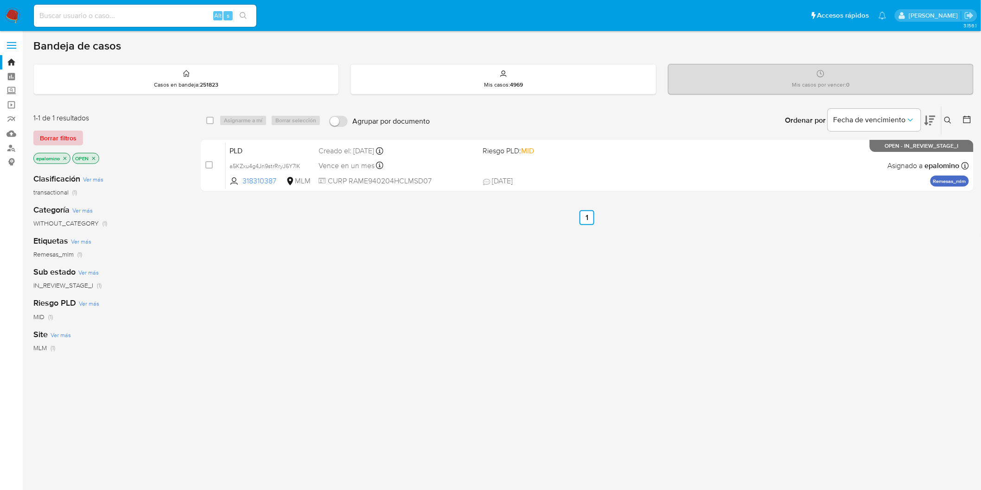
click at [53, 132] on span "Borrar filtros" at bounding box center [58, 138] width 37 height 13
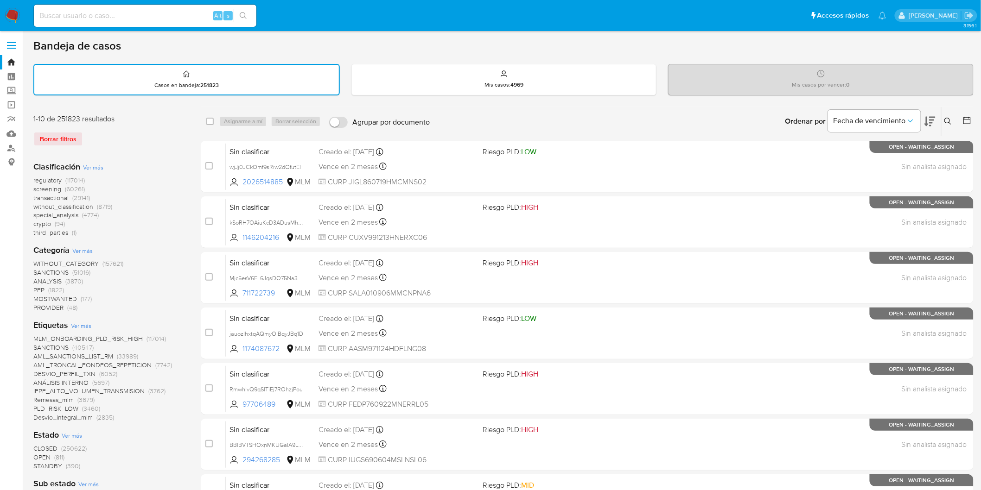
click at [11, 19] on img at bounding box center [13, 16] width 16 height 16
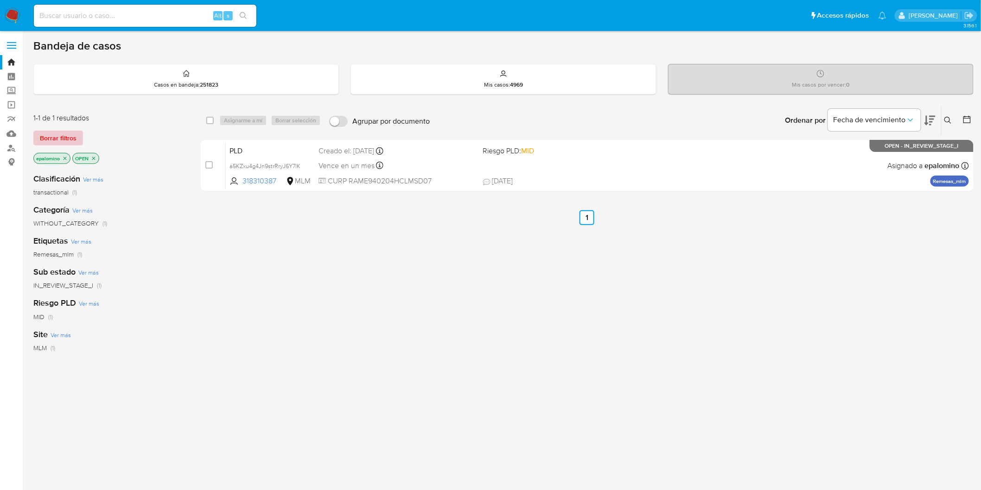
click at [62, 143] on span "Borrar filtros" at bounding box center [58, 138] width 37 height 13
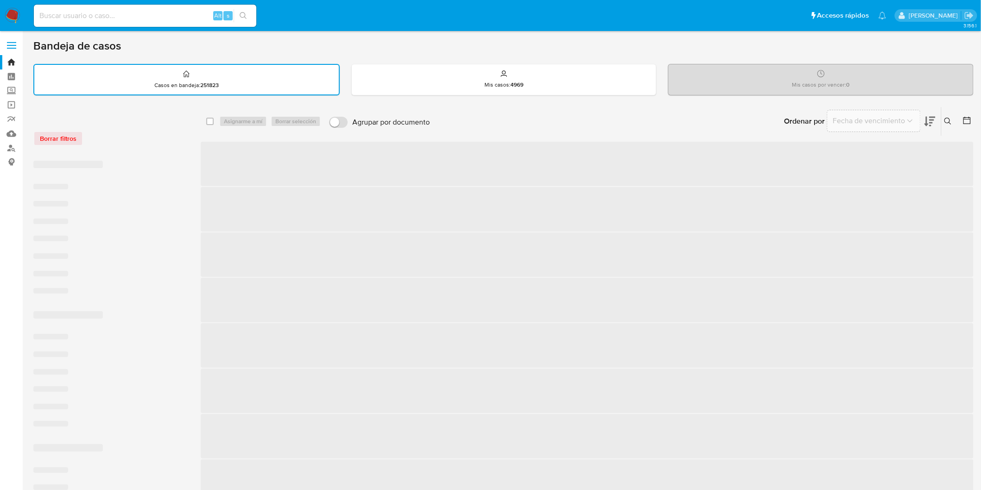
click at [148, 144] on div "Borrar filtros" at bounding box center [107, 138] width 148 height 15
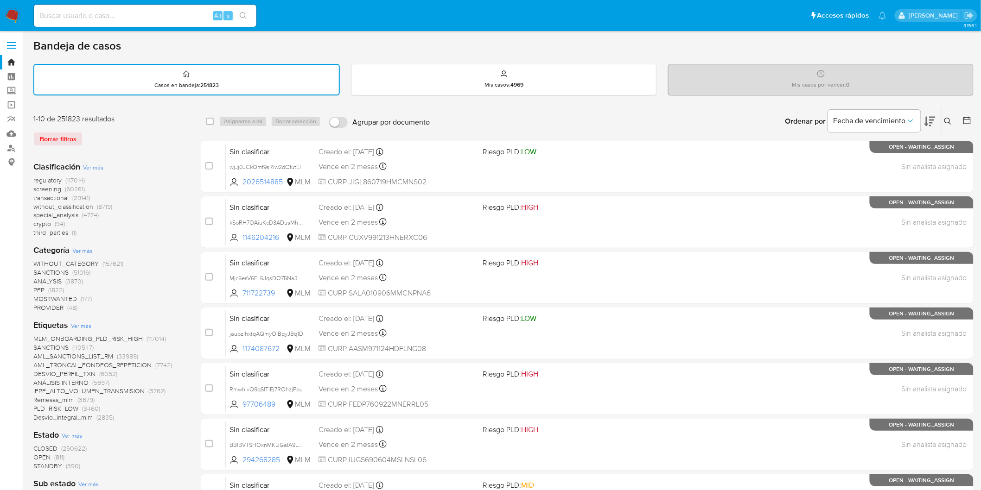
click at [11, 18] on img at bounding box center [13, 16] width 16 height 16
click at [172, 180] on div "regulatory (117014) screening (60261) transactional (29141) without_classificat…" at bounding box center [109, 206] width 153 height 61
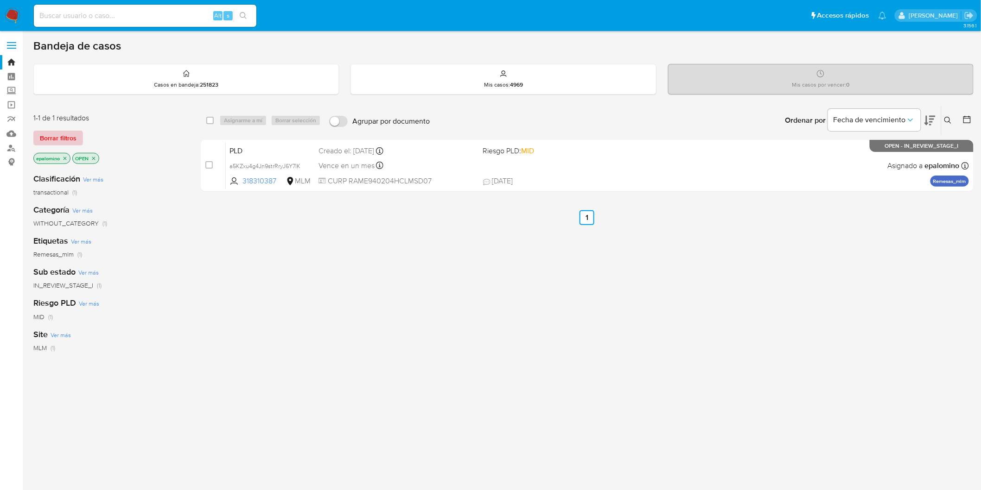
click at [65, 141] on span "Borrar filtros" at bounding box center [58, 138] width 37 height 13
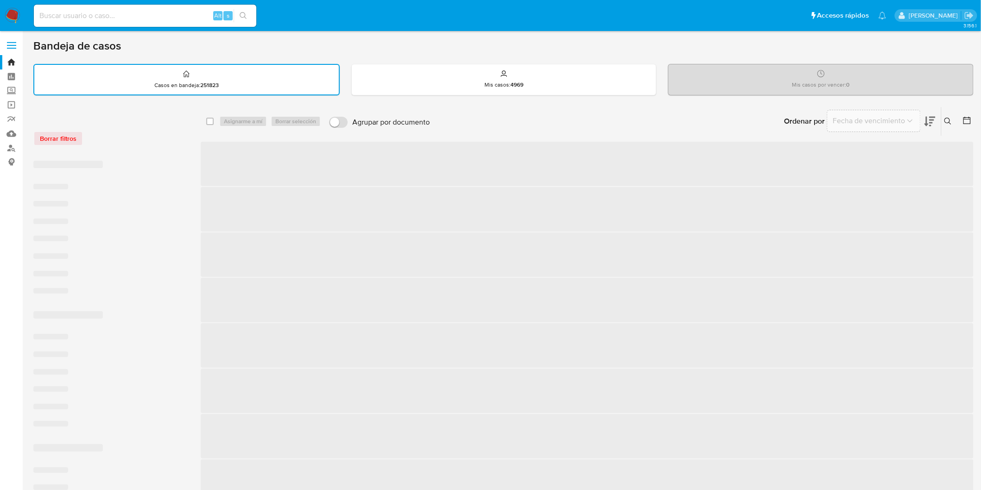
click at [115, 135] on div "Borrar filtros" at bounding box center [107, 138] width 148 height 15
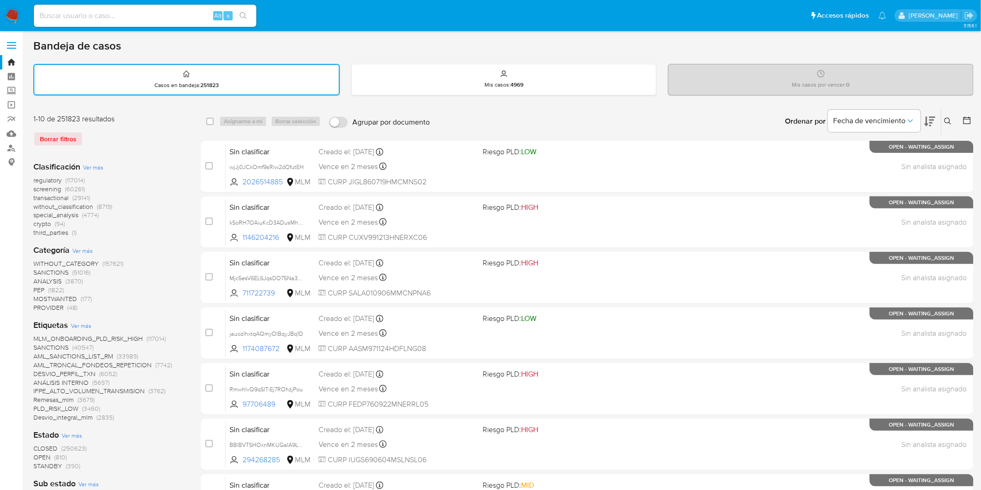
click at [12, 19] on img at bounding box center [13, 16] width 16 height 16
click at [133, 146] on div "1-10 de 251823 resultados Borrar filtros" at bounding box center [107, 134] width 148 height 40
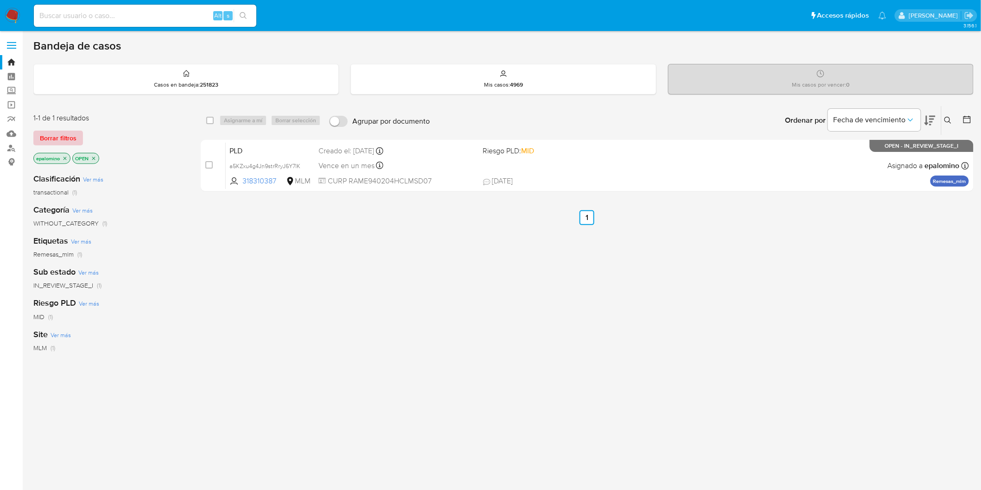
click at [70, 137] on span "Borrar filtros" at bounding box center [58, 138] width 37 height 13
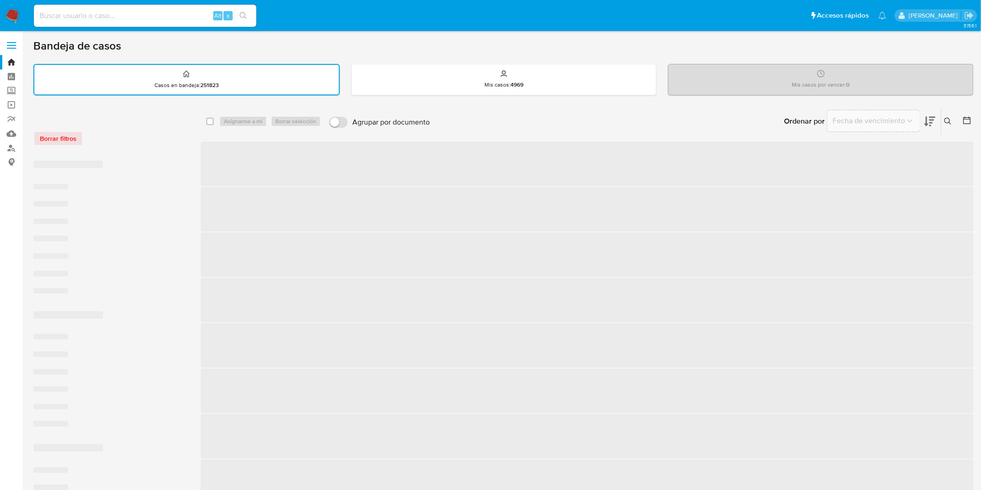
click at [140, 136] on div "Borrar filtros" at bounding box center [107, 138] width 148 height 15
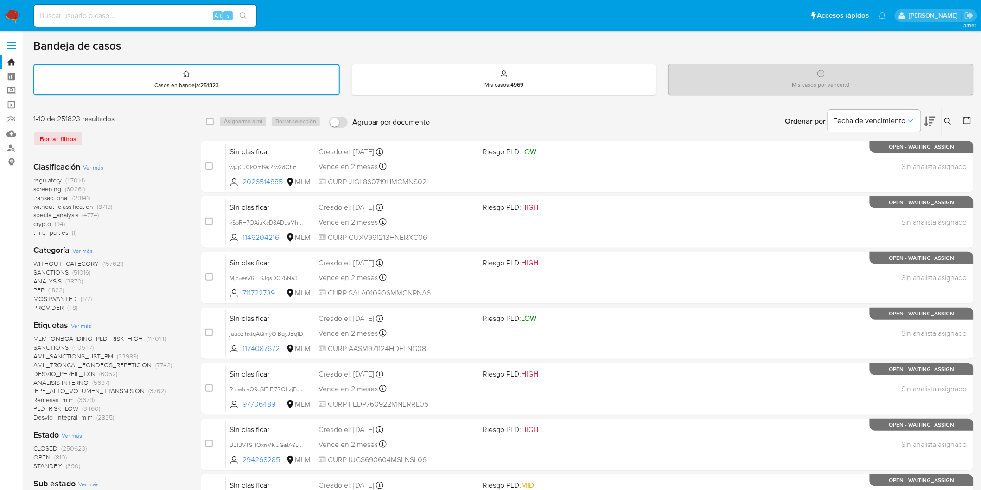
click at [7, 17] on img at bounding box center [13, 16] width 16 height 16
click at [135, 154] on div "Clasificación Ver más regulatory (117014) screening (60261) transactional (2914…" at bounding box center [109, 495] width 153 height 683
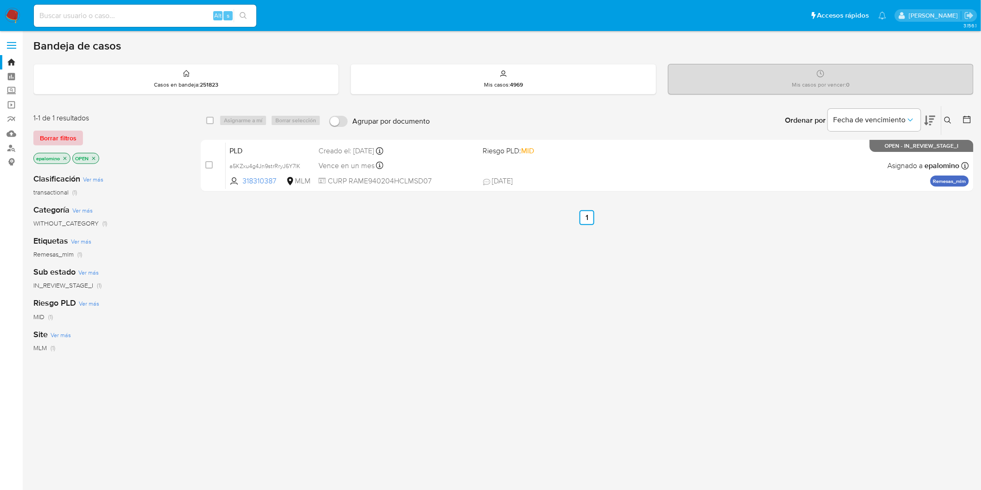
click at [71, 137] on span "Borrar filtros" at bounding box center [58, 138] width 37 height 13
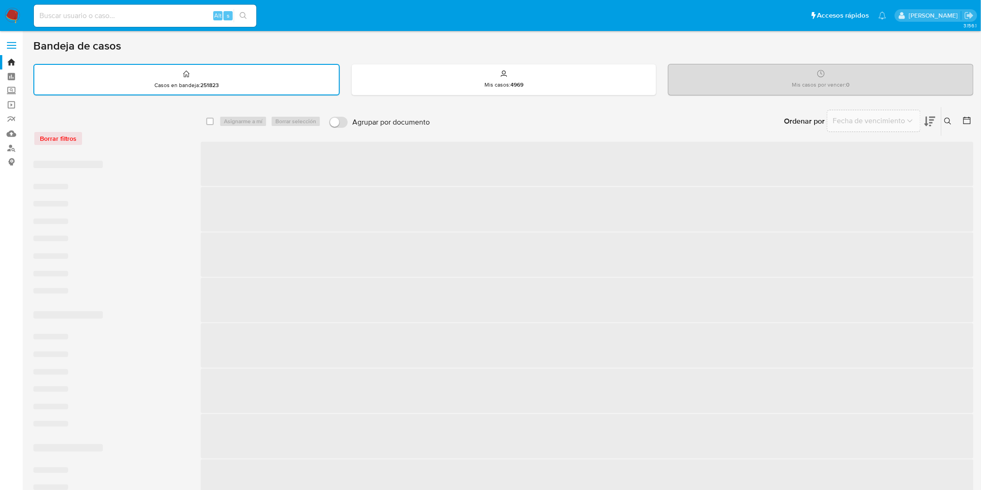
click at [173, 140] on div "Borrar filtros" at bounding box center [107, 138] width 148 height 15
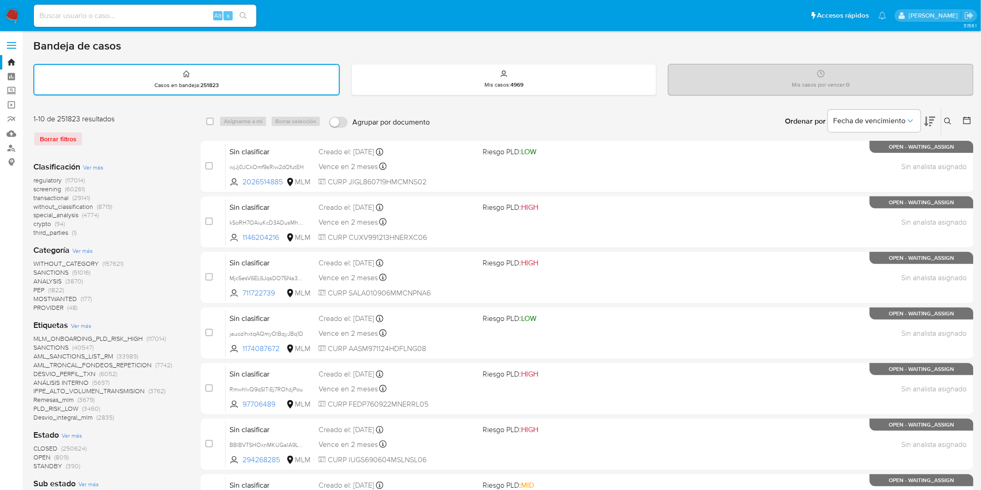
click at [11, 6] on nav "Pausado Ver notificaciones Alt s Accesos rápidos Presiona las siguientes teclas…" at bounding box center [490, 15] width 981 height 31
click at [11, 11] on img at bounding box center [13, 16] width 16 height 16
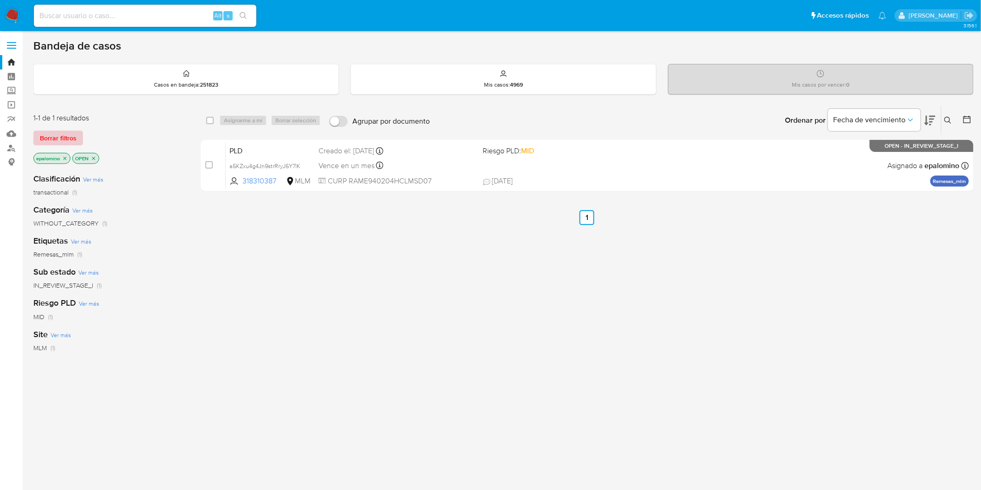
click at [63, 137] on span "Borrar filtros" at bounding box center [58, 138] width 37 height 13
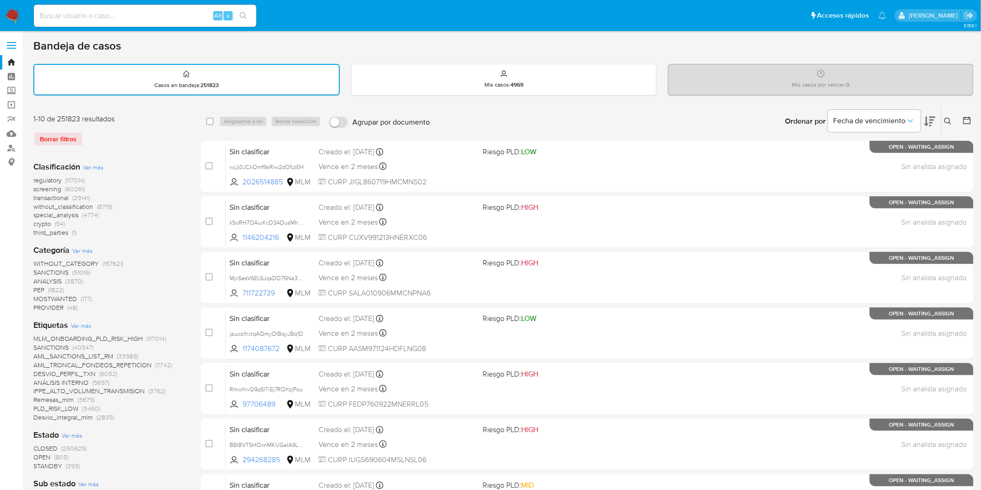
click at [10, 15] on img at bounding box center [13, 16] width 16 height 16
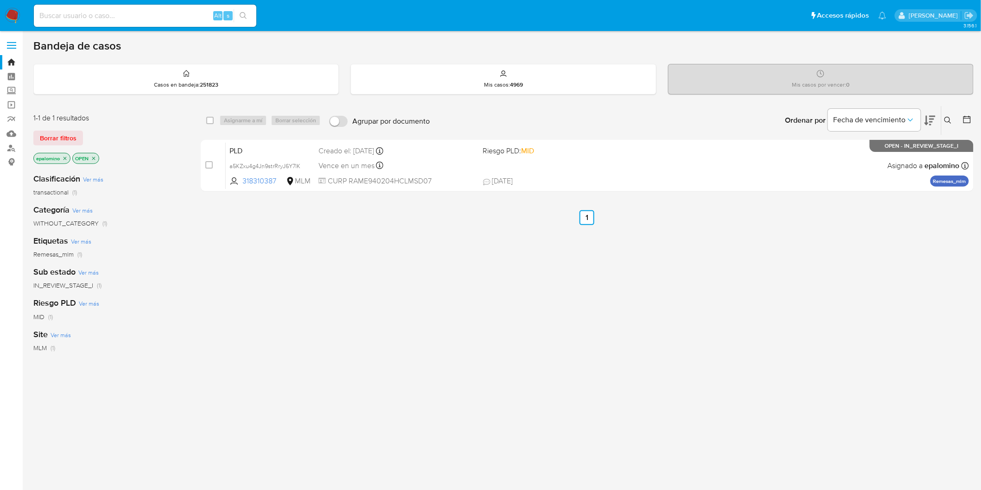
click at [57, 143] on span "Borrar filtros" at bounding box center [58, 138] width 37 height 13
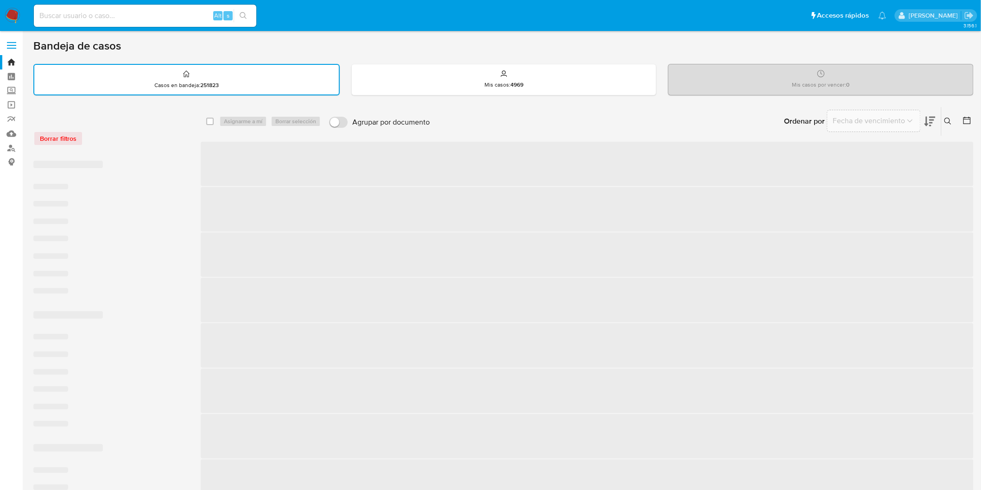
click at [140, 145] on div "Borrar filtros" at bounding box center [107, 133] width 148 height 39
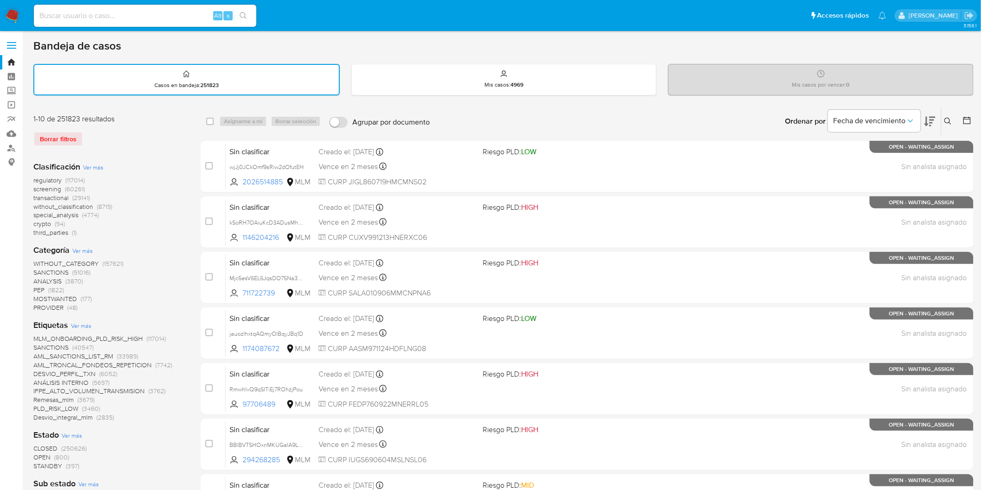
click at [12, 22] on img at bounding box center [13, 16] width 16 height 16
